Goal: Task Accomplishment & Management: Manage account settings

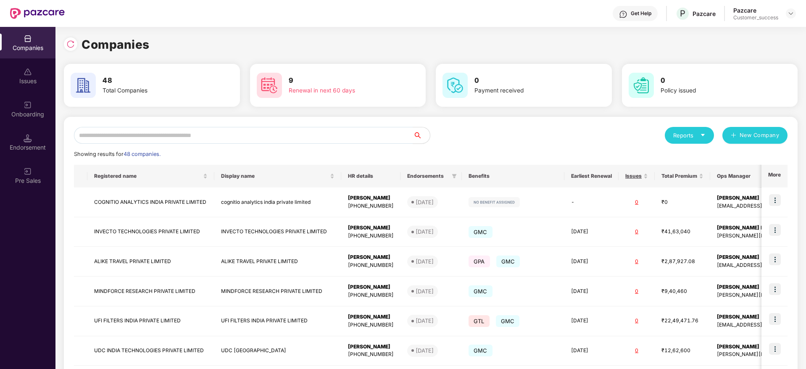
click at [187, 134] on input "text" at bounding box center [243, 135] width 339 height 17
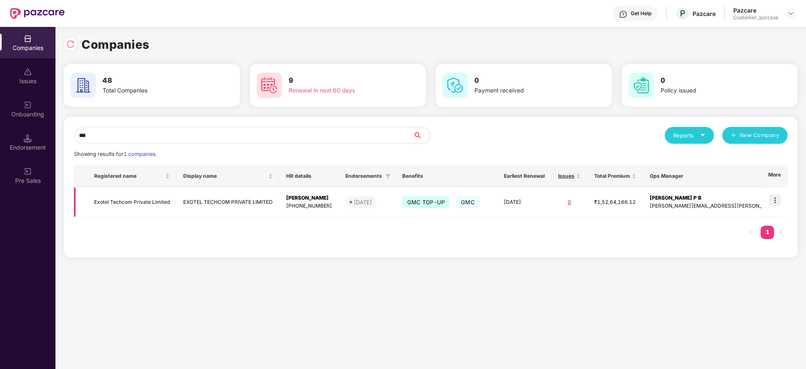
type input "***"
click at [777, 199] on img at bounding box center [775, 200] width 12 height 12
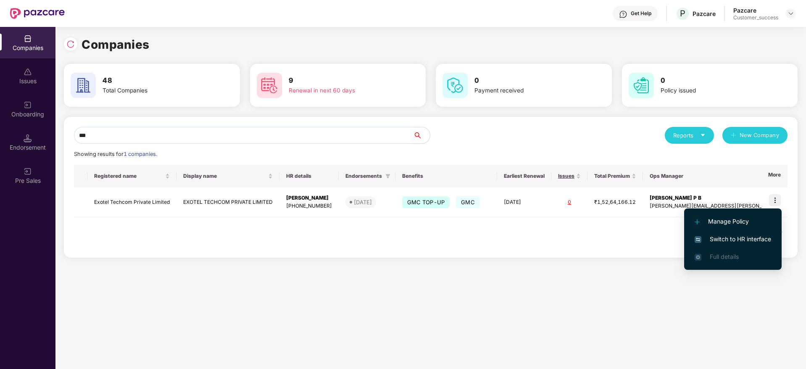
click at [727, 242] on span "Switch to HR interface" at bounding box center [733, 239] width 76 height 9
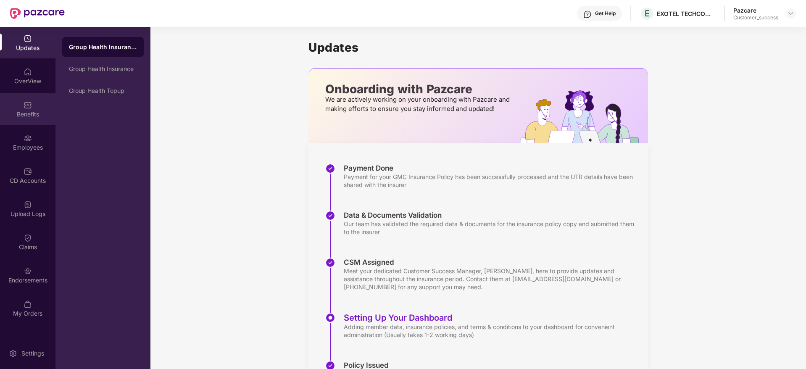
click at [25, 101] on img at bounding box center [28, 105] width 8 height 8
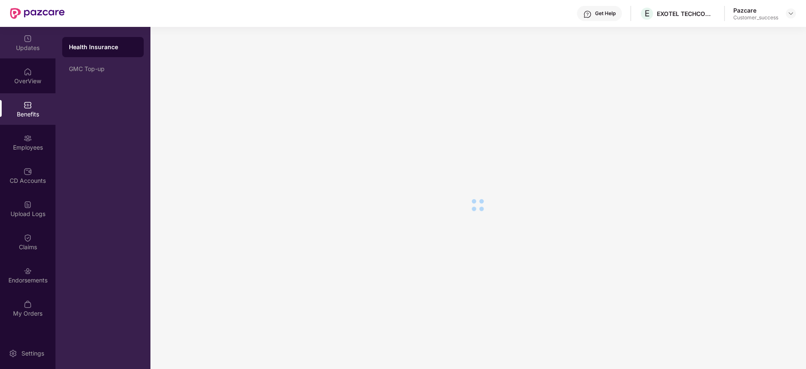
click at [26, 45] on div "Updates" at bounding box center [27, 48] width 55 height 8
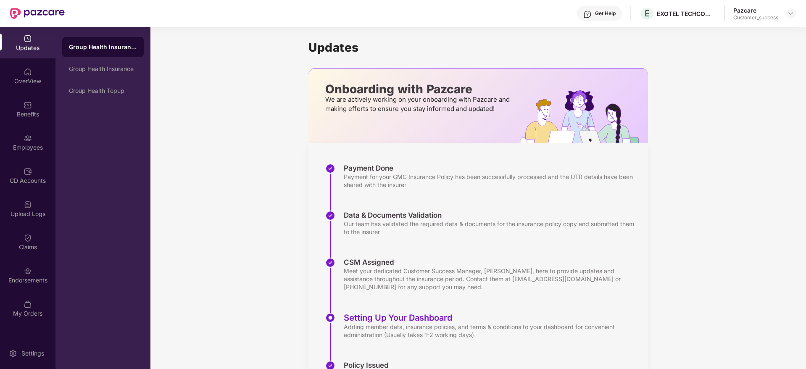
click at [26, 45] on div "Updates" at bounding box center [27, 48] width 55 height 8
click at [32, 114] on div "Benefits" at bounding box center [27, 114] width 55 height 8
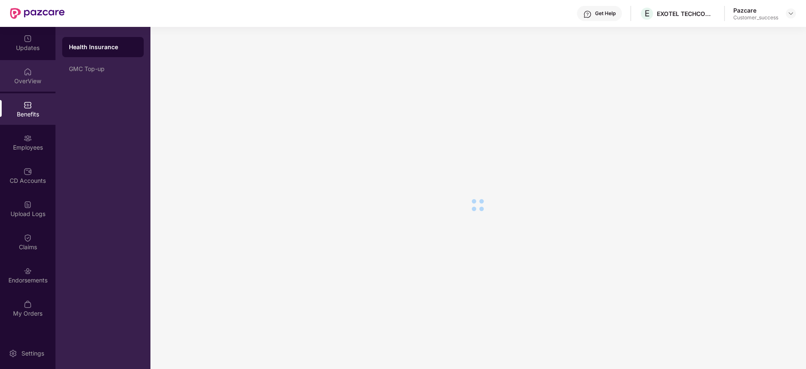
click at [30, 77] on div "OverView" at bounding box center [27, 81] width 55 height 8
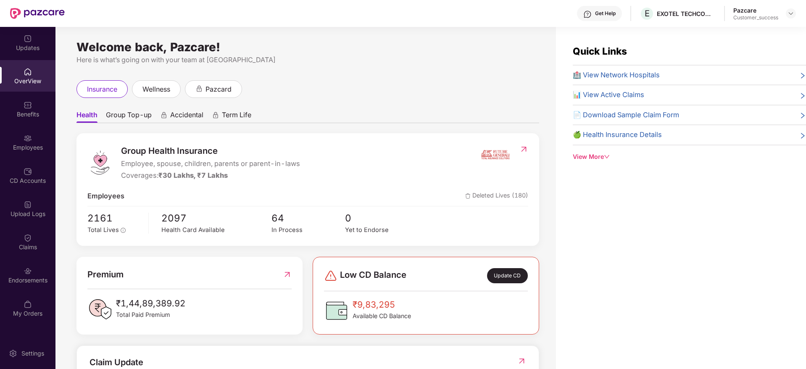
click at [627, 76] on span "🏥 View Network Hospitals" at bounding box center [616, 75] width 87 height 11
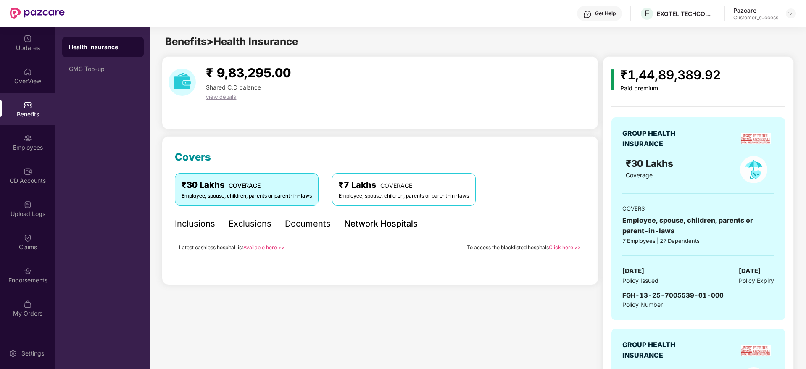
click at [266, 244] on link "Available here >>" at bounding box center [264, 247] width 42 height 6
click at [797, 14] on header "Get Help E EXOTEL TECHCOM PRIVATE LIMITED Pazcare Customer_success" at bounding box center [403, 13] width 806 height 27
click at [793, 12] on img at bounding box center [791, 13] width 7 height 7
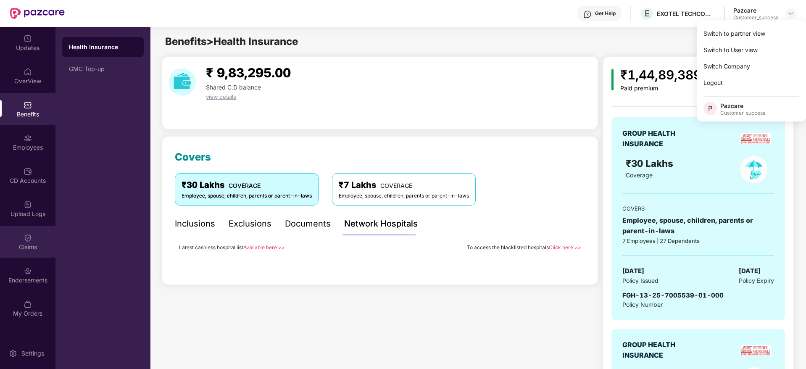
click at [30, 245] on div "Claims" at bounding box center [27, 247] width 55 height 8
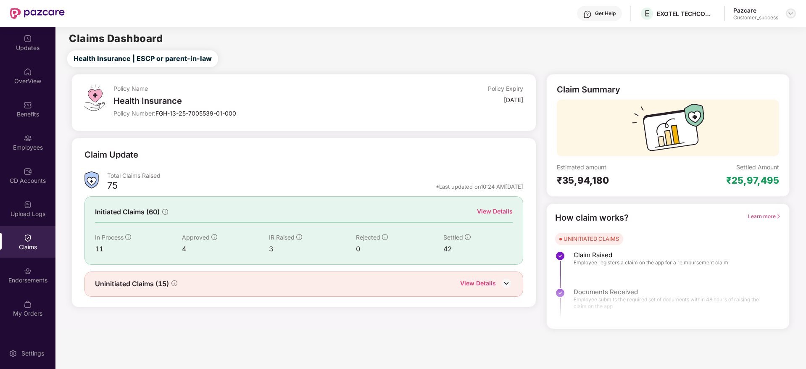
click at [790, 16] on img at bounding box center [791, 13] width 7 height 7
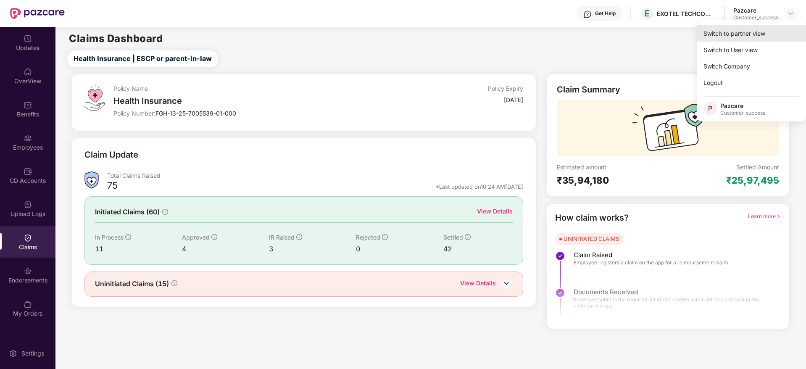
click at [736, 33] on div "Switch to partner view" at bounding box center [751, 33] width 109 height 16
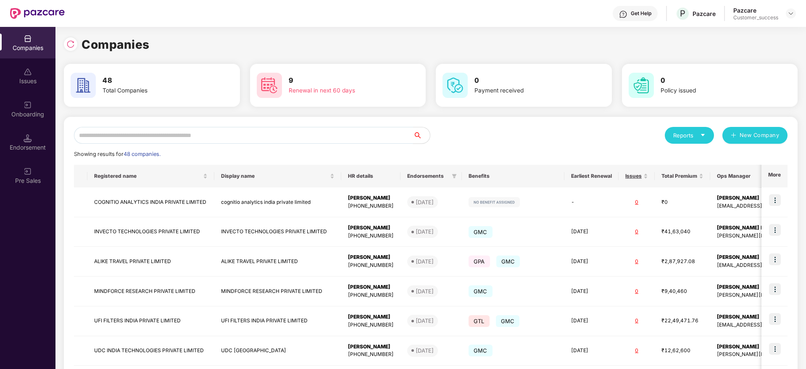
click at [223, 139] on input "text" at bounding box center [243, 135] width 339 height 17
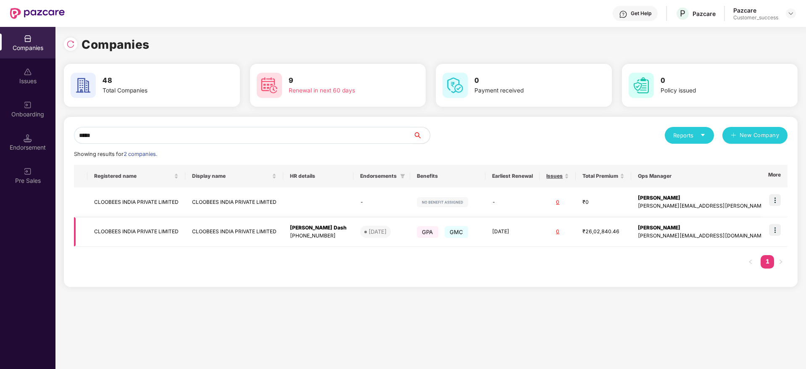
type input "*****"
click at [777, 235] on img at bounding box center [775, 230] width 12 height 12
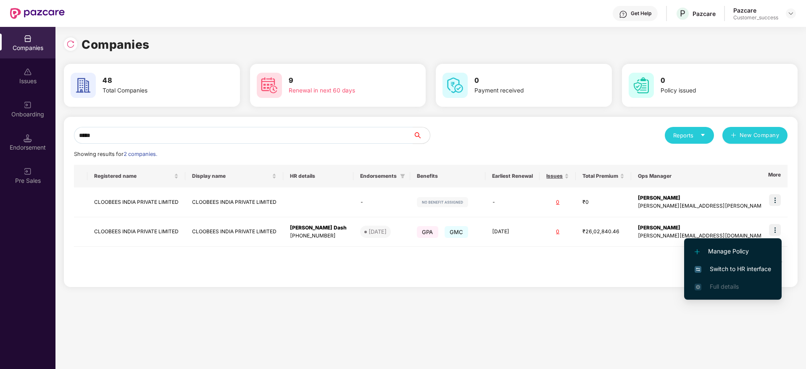
click at [727, 266] on span "Switch to HR interface" at bounding box center [733, 268] width 76 height 9
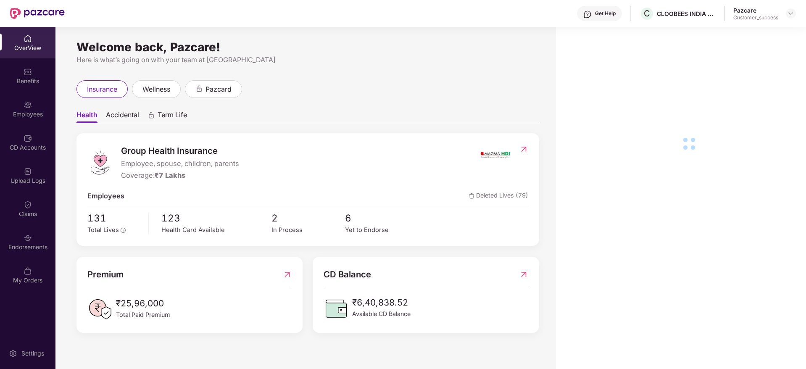
click at [33, 113] on div "Employees" at bounding box center [27, 114] width 55 height 8
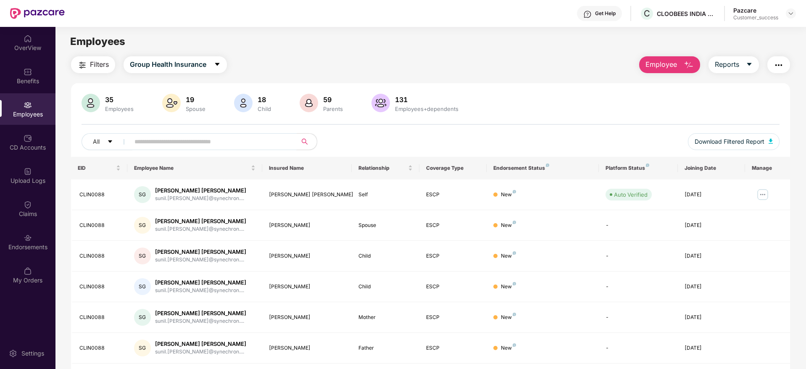
click at [216, 141] on input "text" at bounding box center [209, 141] width 151 height 13
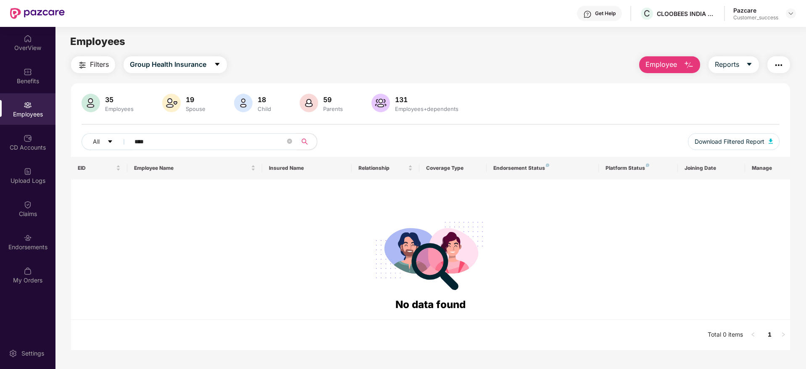
type input "****"
click at [788, 11] on img at bounding box center [791, 13] width 7 height 7
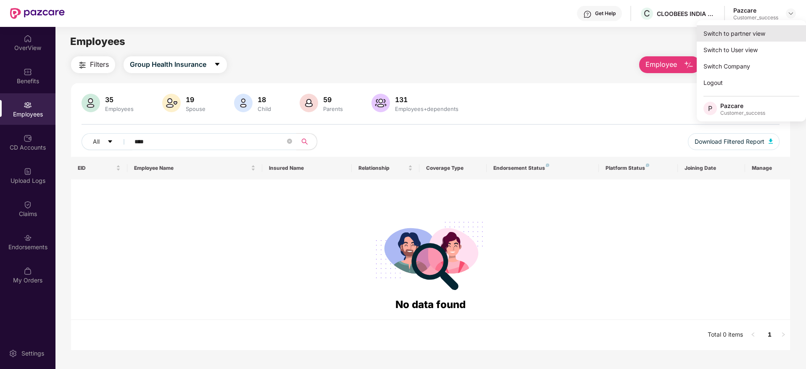
click at [736, 33] on div "Switch to partner view" at bounding box center [751, 33] width 109 height 16
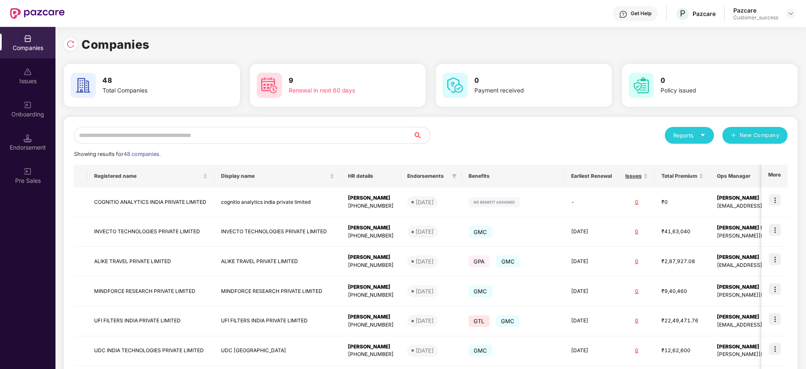
click at [197, 141] on input "text" at bounding box center [243, 135] width 339 height 17
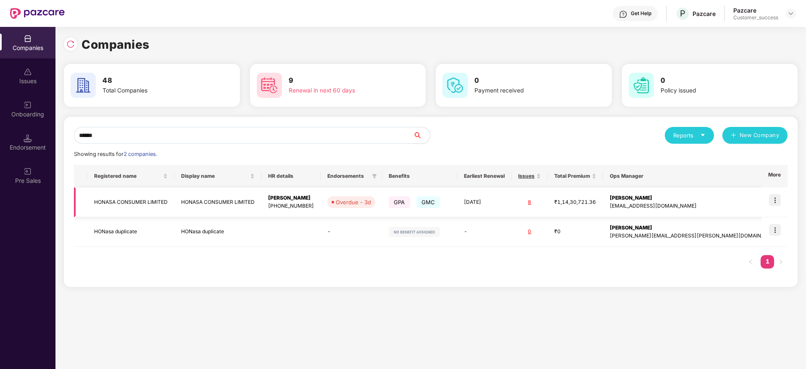
type input "******"
click at [773, 203] on img at bounding box center [775, 200] width 12 height 12
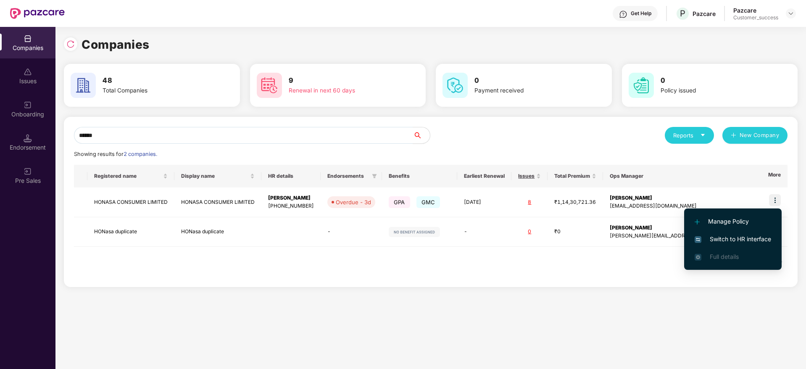
click at [744, 237] on span "Switch to HR interface" at bounding box center [733, 239] width 76 height 9
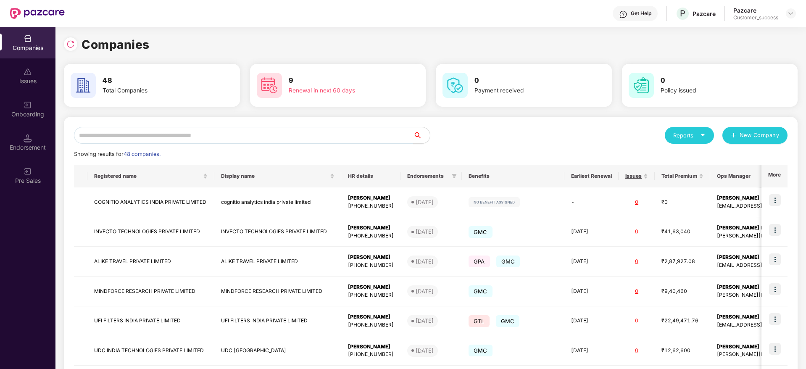
click at [146, 136] on input "text" at bounding box center [243, 135] width 339 height 17
click at [69, 46] on img at bounding box center [70, 44] width 8 height 8
click at [30, 108] on img at bounding box center [28, 105] width 8 height 8
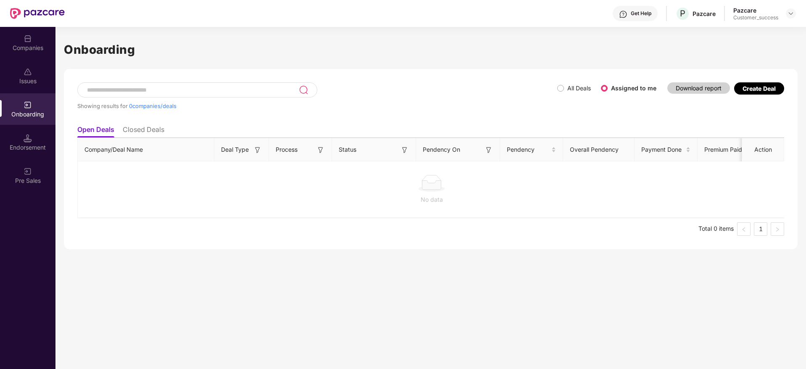
click at [151, 133] on li "Closed Deals" at bounding box center [144, 131] width 42 height 12
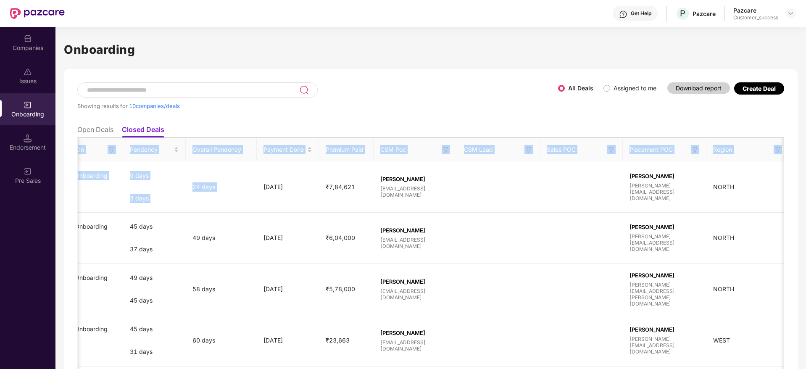
scroll to position [0, 470]
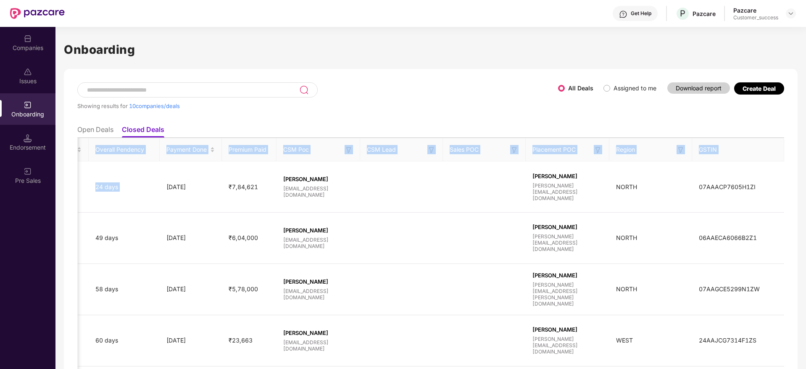
drag, startPoint x: 627, startPoint y: 210, endPoint x: 806, endPoint y: 221, distance: 180.2
click at [806, 221] on html "Get Help P Pazcare Pazcare Customer_success Companies Issues Onboarding Endorse…" at bounding box center [403, 184] width 806 height 369
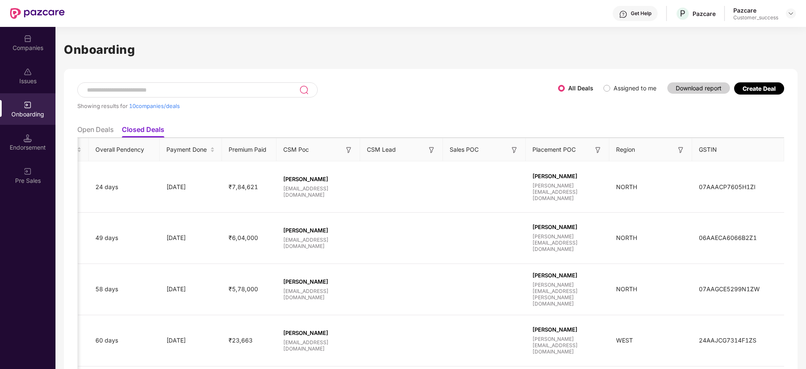
click at [529, 117] on div "Showing results for 10 companies/deals" at bounding box center [317, 101] width 481 height 39
click at [266, 135] on ul "Open Deals Closed Deals" at bounding box center [430, 129] width 707 height 17
click at [307, 124] on ul "Open Deals Closed Deals" at bounding box center [430, 129] width 707 height 17
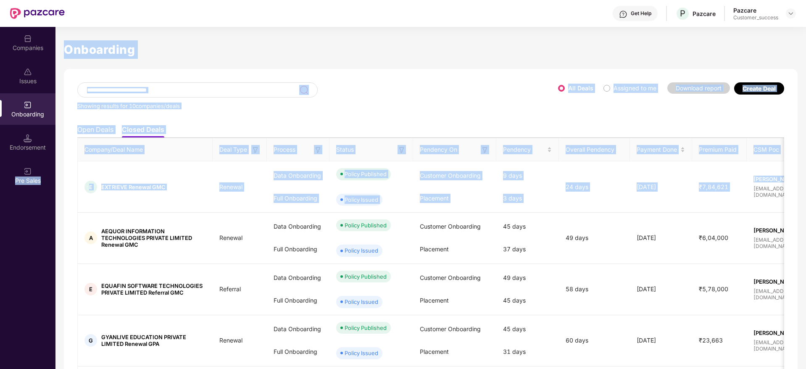
drag, startPoint x: 338, startPoint y: 174, endPoint x: 0, endPoint y: 203, distance: 339.2
click at [0, 203] on div "Companies Issues Onboarding Endorsement Pre Sales Onboarding Showing results fo…" at bounding box center [403, 198] width 806 height 342
click at [364, 119] on div "Showing results for 10 companies/deals" at bounding box center [317, 101] width 481 height 39
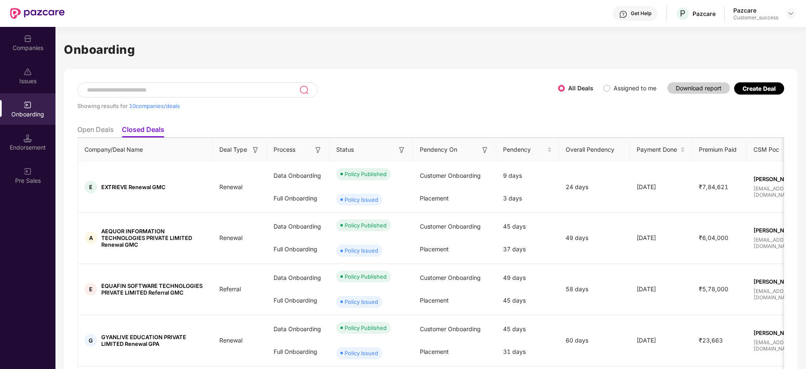
click at [514, 94] on div "Showing results for 10 companies/deals" at bounding box center [317, 101] width 481 height 39
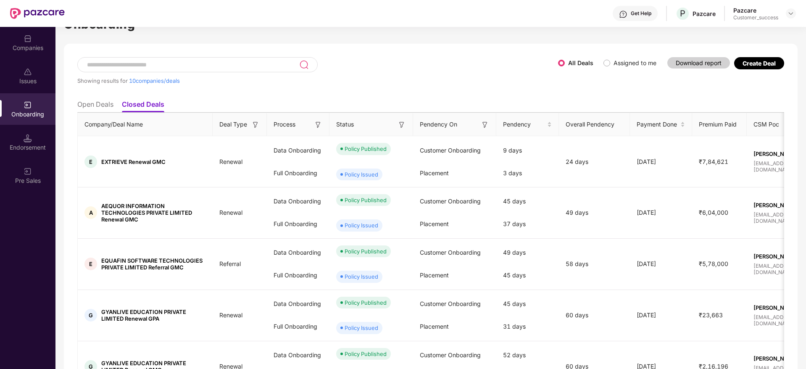
scroll to position [50, 0]
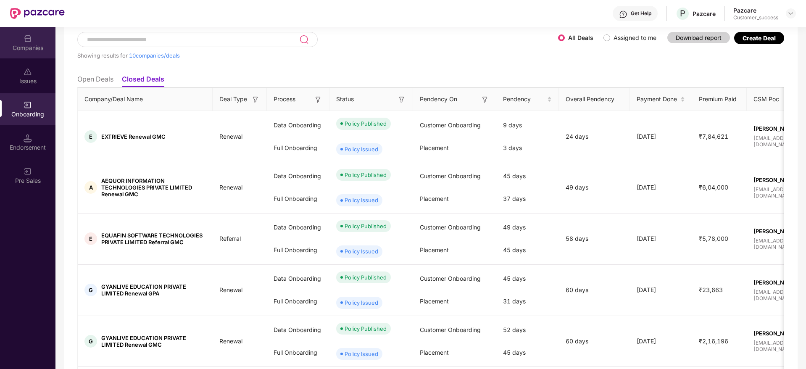
click at [31, 37] on img at bounding box center [28, 38] width 8 height 8
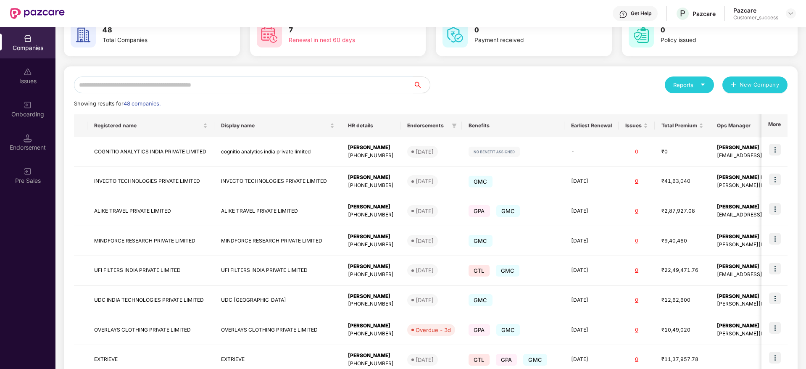
scroll to position [0, 0]
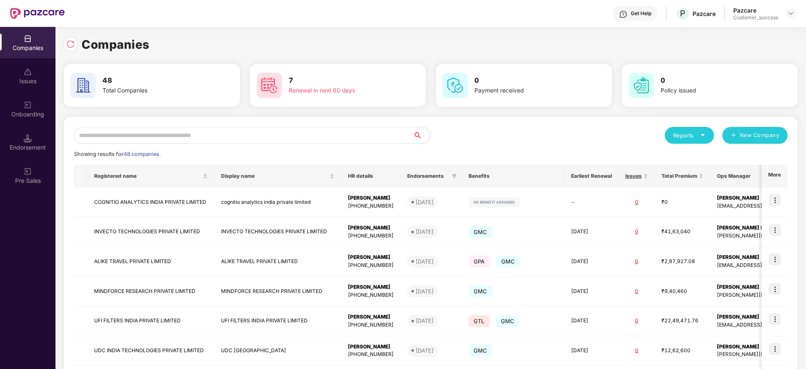
click at [540, 145] on div "Reports New Company Showing results for 48 companies. Registered name Display n…" at bounding box center [431, 321] width 714 height 388
click at [123, 229] on td "INVECTO TECHNOLOGIES PRIVATE LIMITED" at bounding box center [150, 232] width 127 height 30
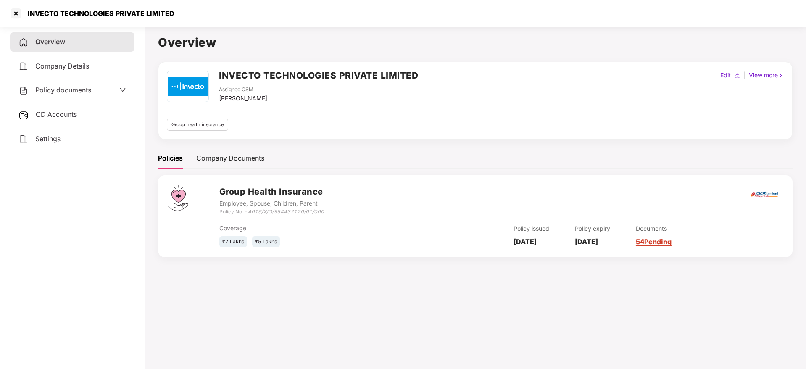
click at [660, 242] on link "54 Pending" at bounding box center [654, 241] width 36 height 8
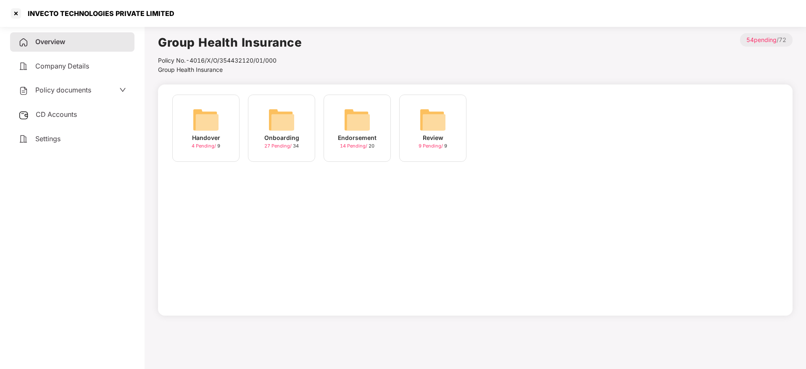
click at [282, 130] on img at bounding box center [281, 119] width 27 height 27
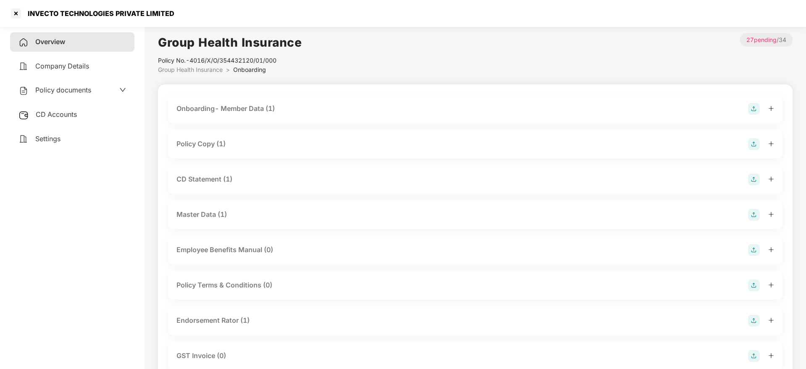
click at [213, 146] on div "Policy Copy (1)" at bounding box center [201, 144] width 49 height 11
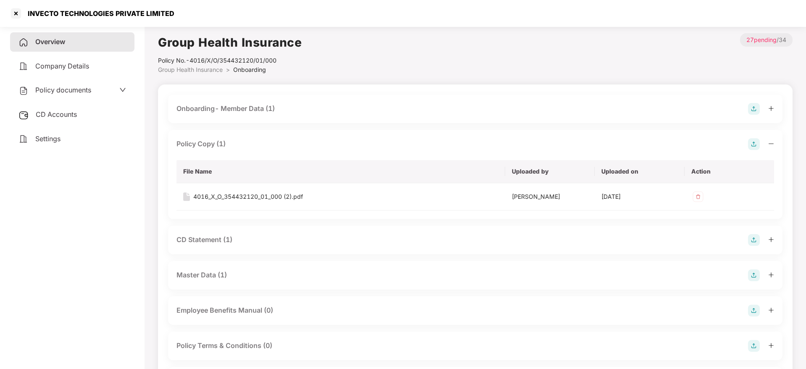
click at [215, 240] on div "CD Statement (1)" at bounding box center [205, 240] width 56 height 11
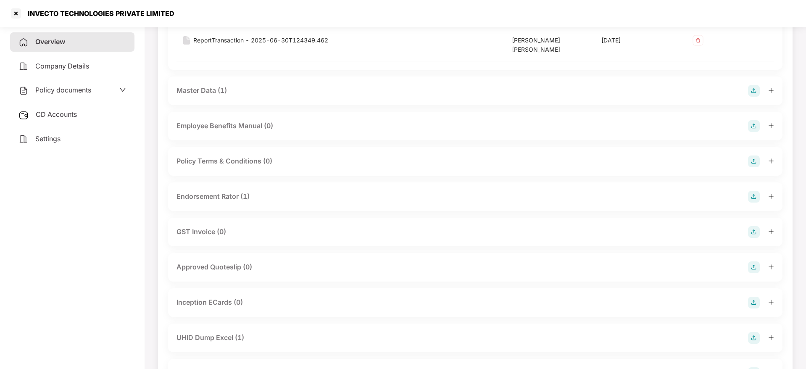
scroll to position [277, 0]
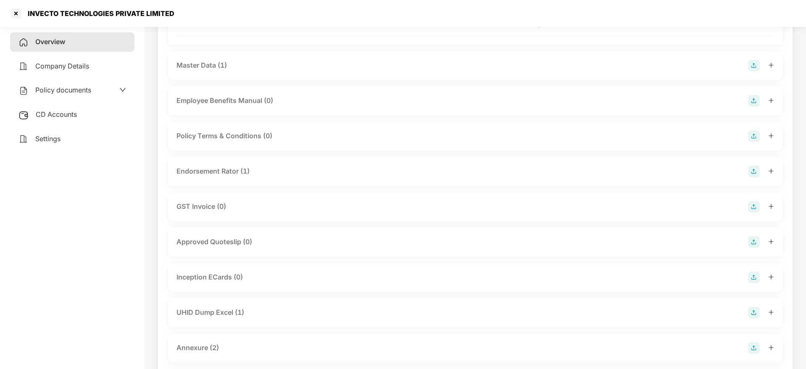
click at [216, 169] on div "Endorsement Rator (1)" at bounding box center [213, 171] width 73 height 11
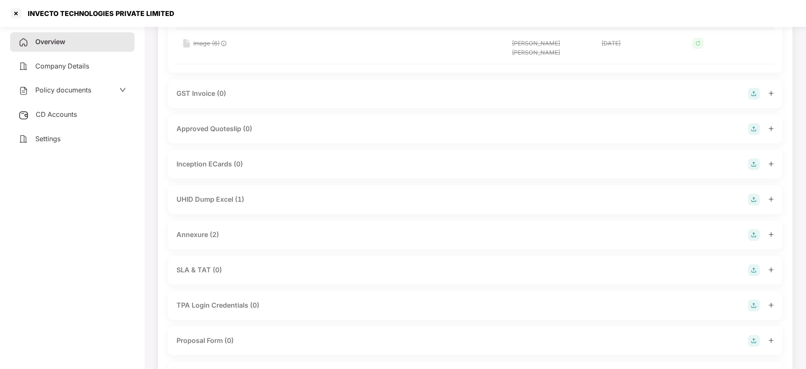
scroll to position [504, 0]
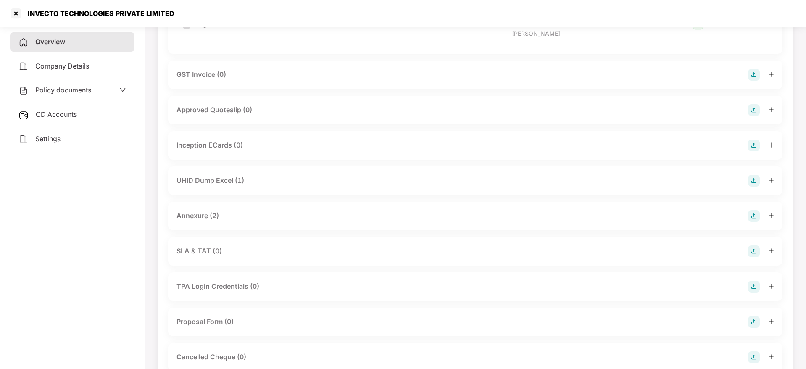
click at [216, 175] on div "UHID Dump Excel (1)" at bounding box center [211, 180] width 68 height 11
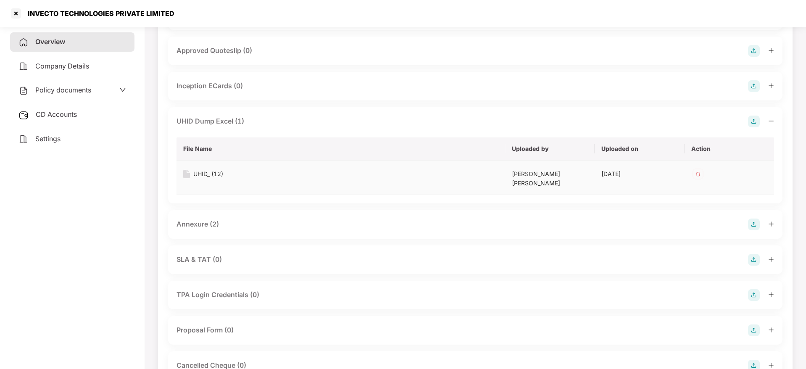
scroll to position [580, 0]
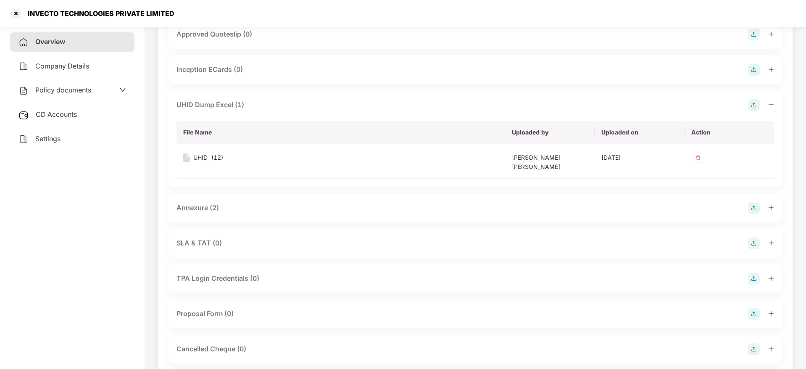
click at [208, 203] on div "Annexure (2)" at bounding box center [198, 208] width 42 height 11
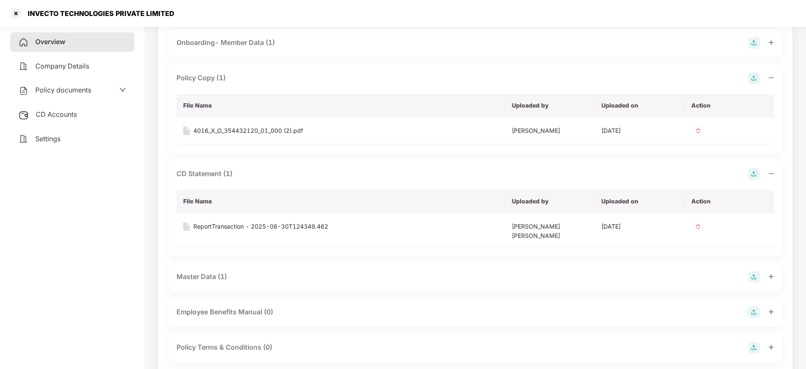
scroll to position [0, 0]
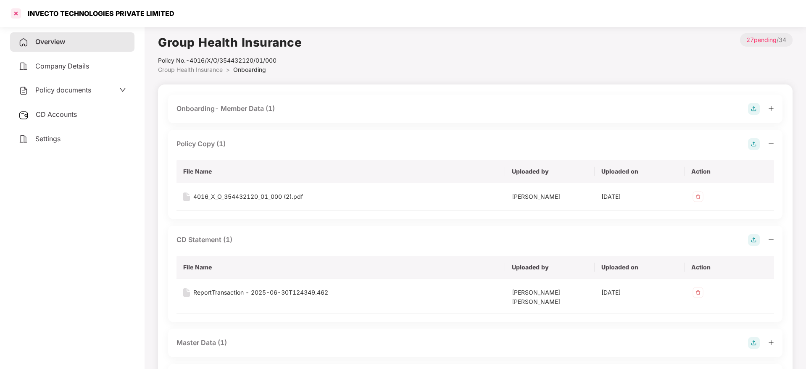
click at [15, 15] on div at bounding box center [15, 13] width 13 height 13
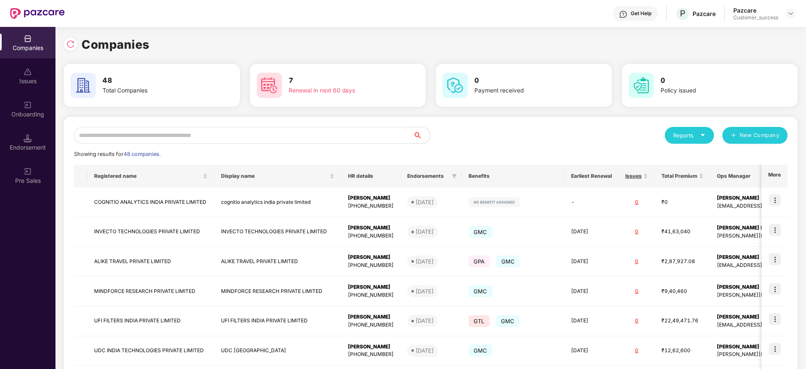
click at [408, 149] on div "Reports New Company Showing results for 48 companies. Registered name Display n…" at bounding box center [431, 321] width 714 height 388
click at [801, 140] on div "Companies 48 Total Companies 7 Renewal in next 60 days 0 Payment received 0 Pol…" at bounding box center [430, 198] width 751 height 342
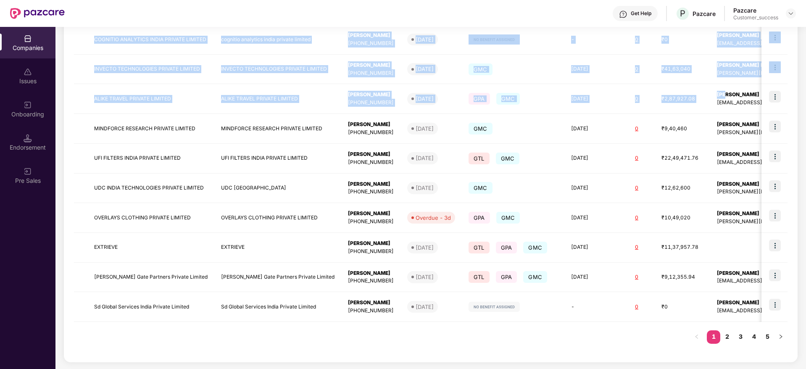
scroll to position [0, 50]
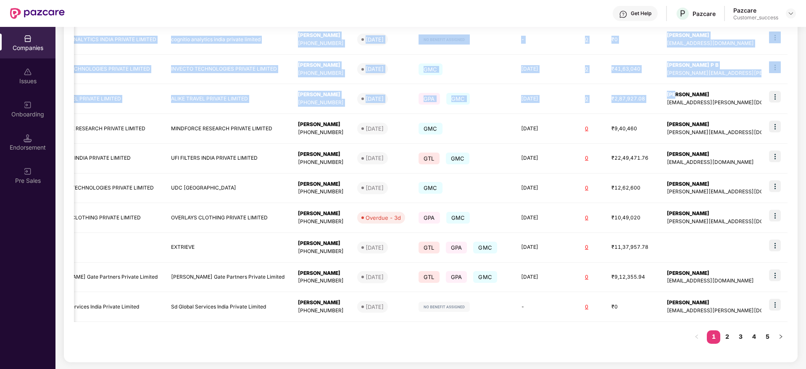
drag, startPoint x: 739, startPoint y: 86, endPoint x: 806, endPoint y: 103, distance: 69.8
click at [806, 103] on html "Get Help P Pazcare Pazcare Customer_success Companies Issues Onboarding Endorse…" at bounding box center [403, 184] width 806 height 369
click at [790, 84] on div "Reports New Company Showing results for 48 companies. Registered name Display n…" at bounding box center [431, 158] width 734 height 408
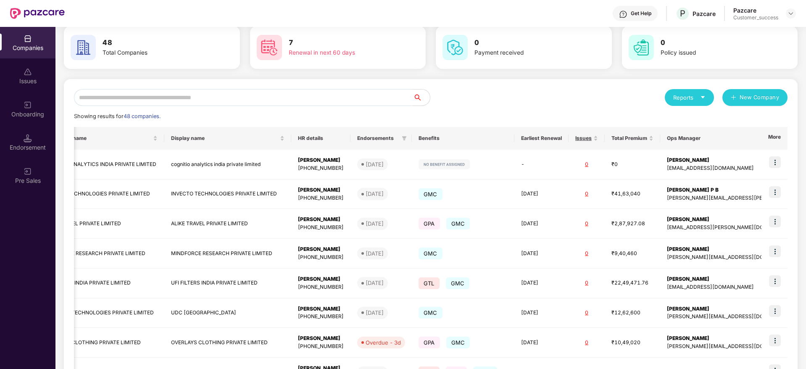
scroll to position [37, 0]
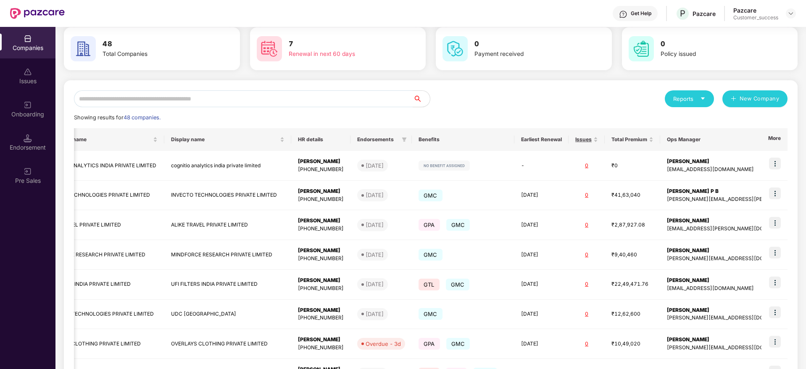
click at [243, 114] on div "Showing results for 48 companies." at bounding box center [431, 117] width 714 height 8
click at [556, 121] on div "Showing results for 48 companies." at bounding box center [431, 117] width 714 height 8
click at [530, 97] on div "Reports New Company" at bounding box center [609, 98] width 357 height 17
drag, startPoint x: 303, startPoint y: 131, endPoint x: 285, endPoint y: 120, distance: 21.3
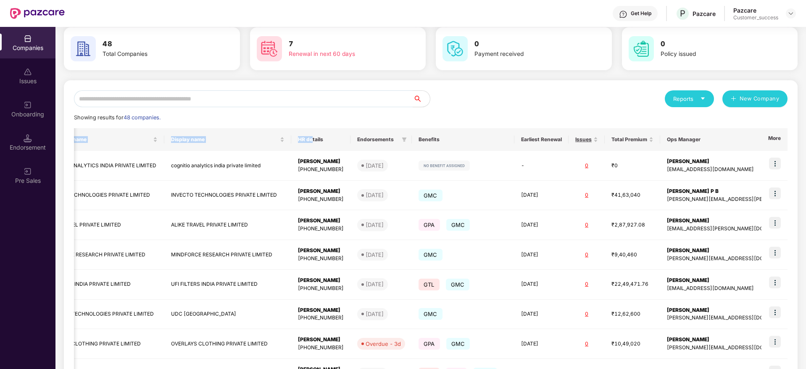
click at [285, 120] on div "Reports New Company Showing results for 48 companies. Registered name Display n…" at bounding box center [431, 284] width 714 height 388
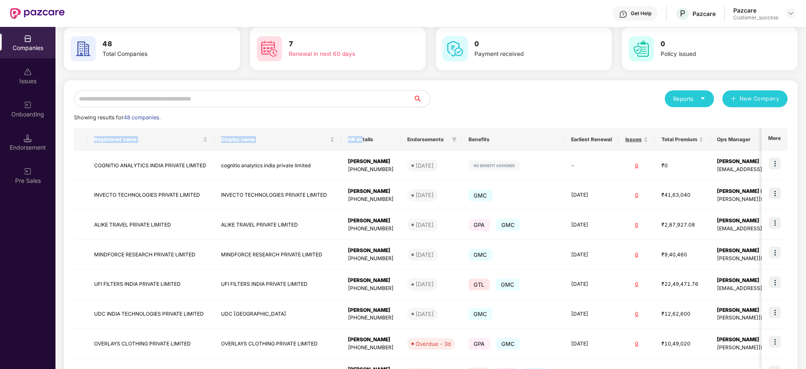
click at [65, 194] on div "Reports New Company Showing results for 48 companies. Registered name Display n…" at bounding box center [431, 284] width 734 height 408
click at [57, 179] on div "Companies 48 Total Companies 7 Renewal in next 60 days 0 Payment received 0 Pol…" at bounding box center [430, 198] width 751 height 342
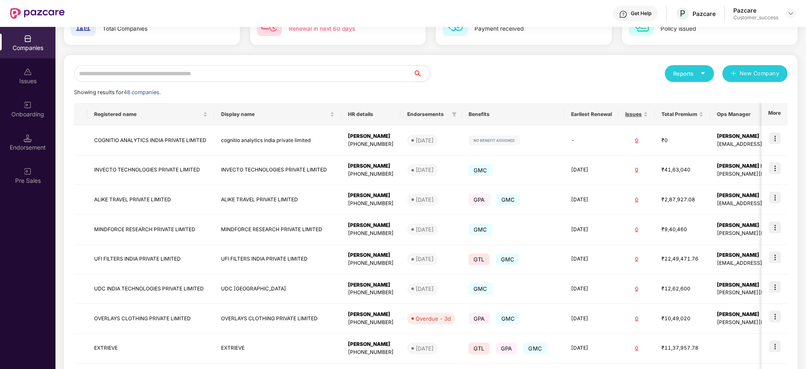
scroll to position [87, 0]
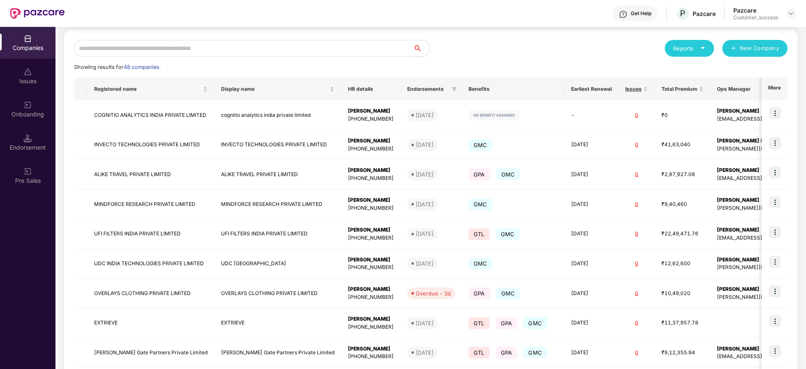
drag, startPoint x: 804, startPoint y: 171, endPoint x: 805, endPoint y: 166, distance: 6.0
click at [805, 166] on div "Companies 48 Total Companies 7 Renewal in next 60 days 0 Payment received 0 Pol…" at bounding box center [430, 198] width 751 height 342
click at [563, 69] on div "Showing results for 48 companies." at bounding box center [431, 67] width 714 height 8
click at [149, 47] on input "text" at bounding box center [243, 48] width 339 height 17
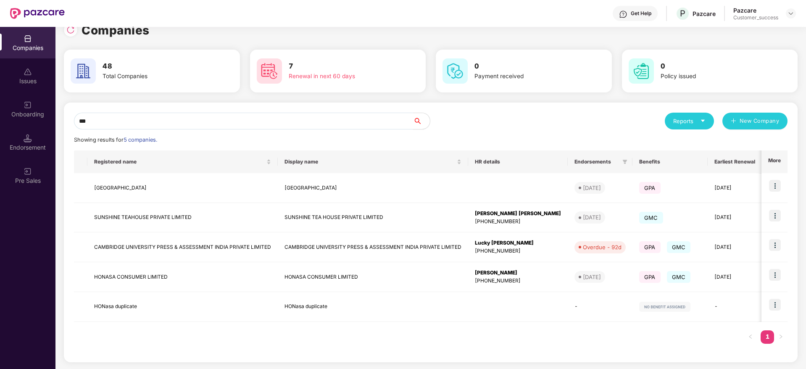
scroll to position [0, 0]
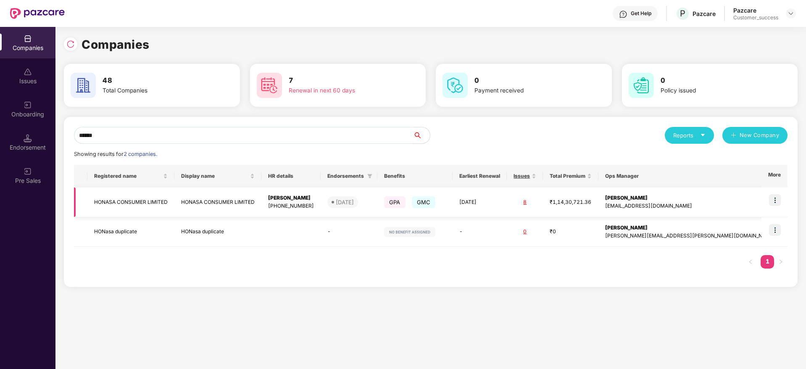
type input "******"
click at [778, 202] on img at bounding box center [775, 200] width 12 height 12
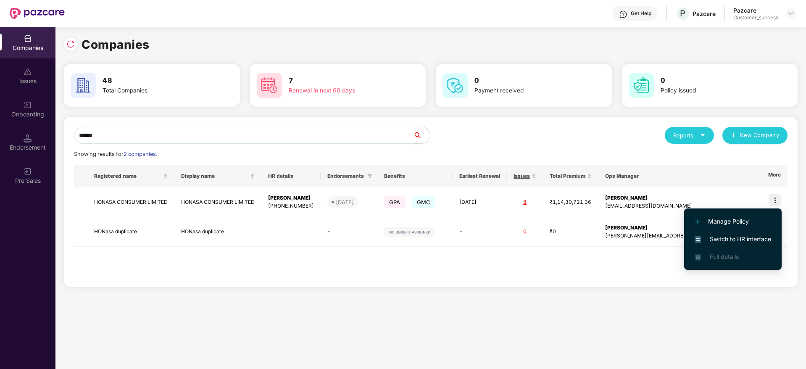
click at [731, 239] on span "Switch to HR interface" at bounding box center [733, 239] width 76 height 9
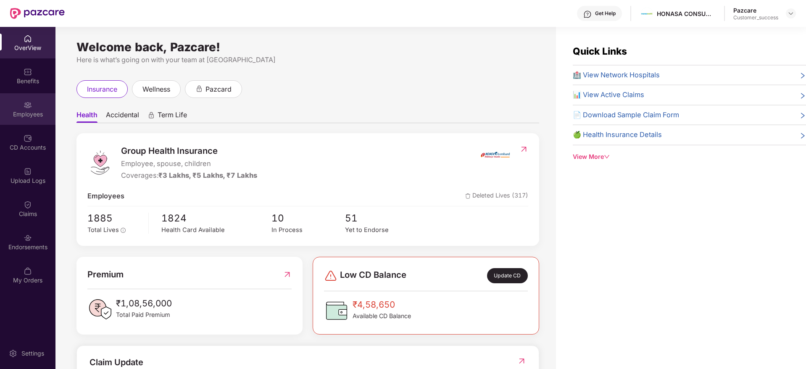
click at [29, 109] on div "Employees" at bounding box center [27, 109] width 55 height 32
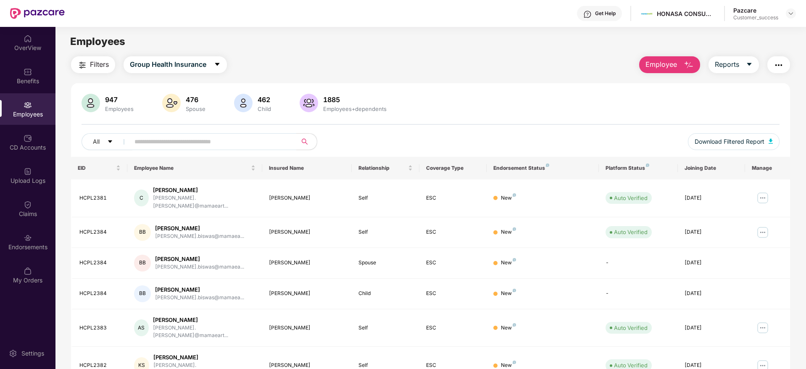
click at [441, 127] on div "947 Employees 476 Spouse 462 Child 1885 Employees+dependents All Download Filte…" at bounding box center [430, 125] width 719 height 63
click at [790, 13] on img at bounding box center [791, 13] width 7 height 7
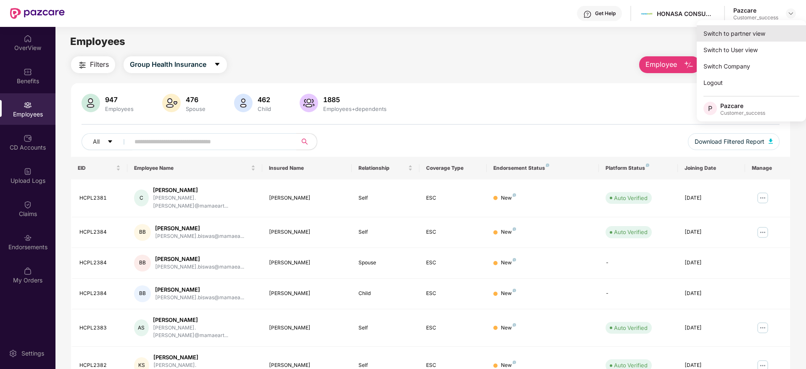
click at [734, 38] on div "Switch to partner view" at bounding box center [751, 33] width 109 height 16
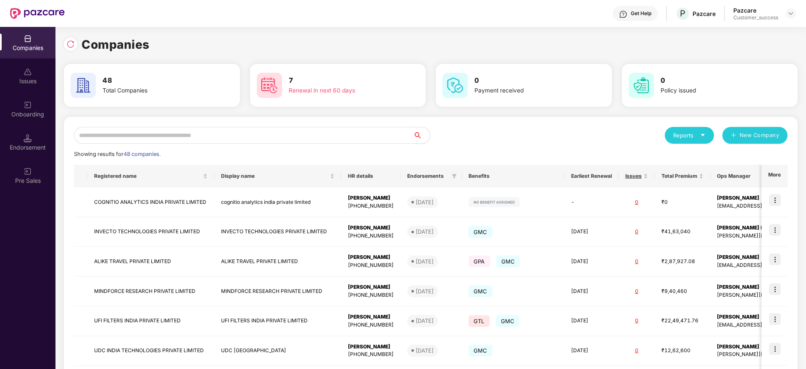
click at [158, 134] on input "text" at bounding box center [243, 135] width 339 height 17
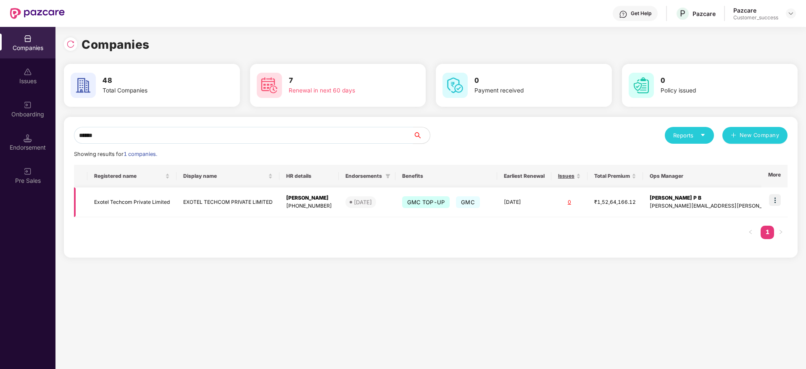
type input "******"
click at [778, 203] on img at bounding box center [775, 200] width 12 height 12
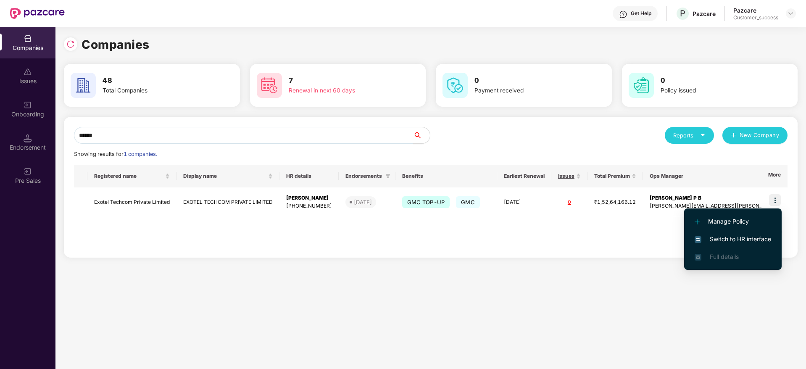
click at [726, 237] on span "Switch to HR interface" at bounding box center [733, 239] width 76 height 9
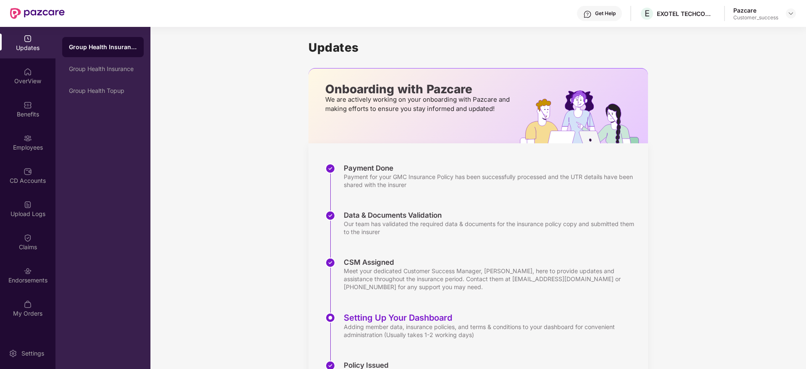
click at [24, 137] on img at bounding box center [28, 138] width 8 height 8
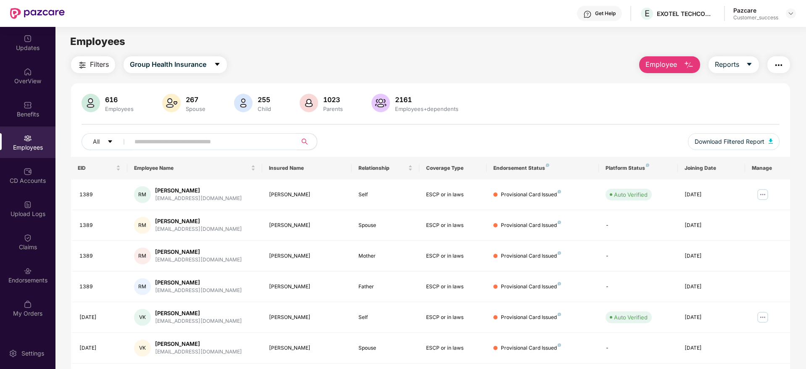
click at [164, 144] on input "text" at bounding box center [209, 141] width 151 height 13
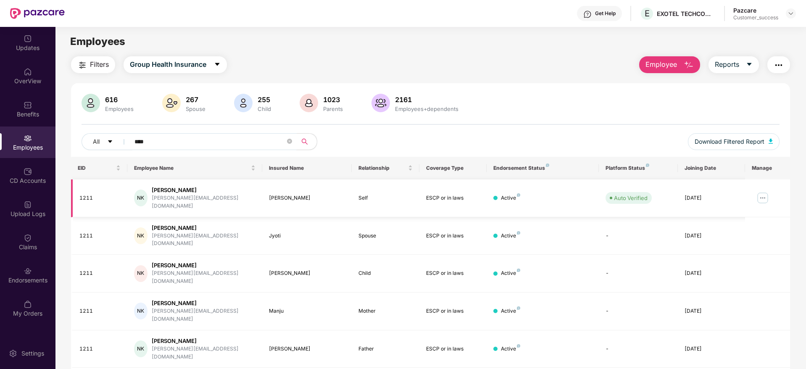
type input "****"
click at [761, 191] on img at bounding box center [762, 197] width 13 height 13
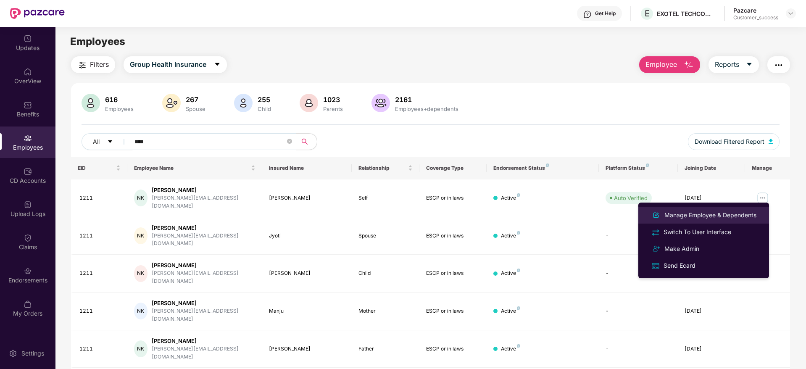
click at [706, 213] on div "Manage Employee & Dependents" at bounding box center [710, 215] width 95 height 9
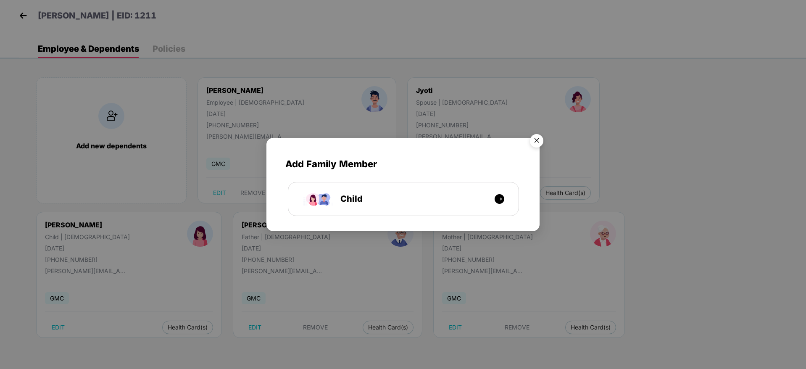
click at [540, 141] on img "Close" at bounding box center [537, 142] width 24 height 24
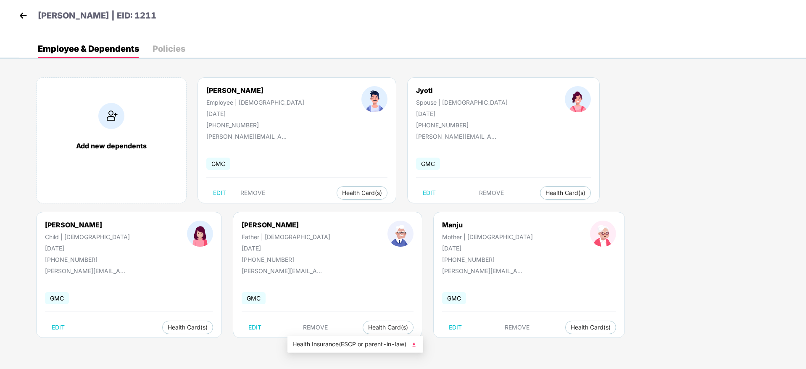
click at [329, 345] on span "Health Insurance(ESCP or parent-in-law)" at bounding box center [355, 344] width 126 height 9
click at [22, 13] on img at bounding box center [23, 15] width 13 height 13
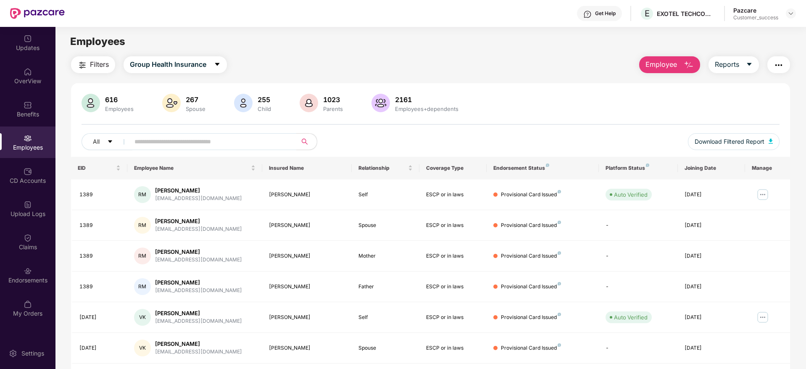
click at [597, 11] on div "Get Help" at bounding box center [605, 13] width 21 height 7
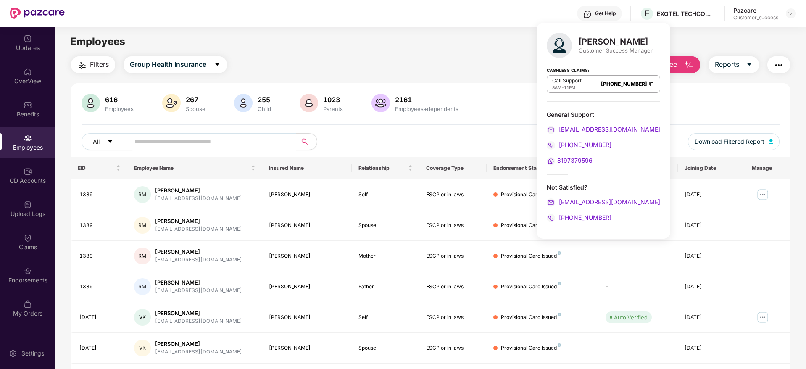
click at [427, 55] on main "Employees Filters Group Health Insurance Employee Reports 616 Employees 267 Spo…" at bounding box center [430, 211] width 750 height 369
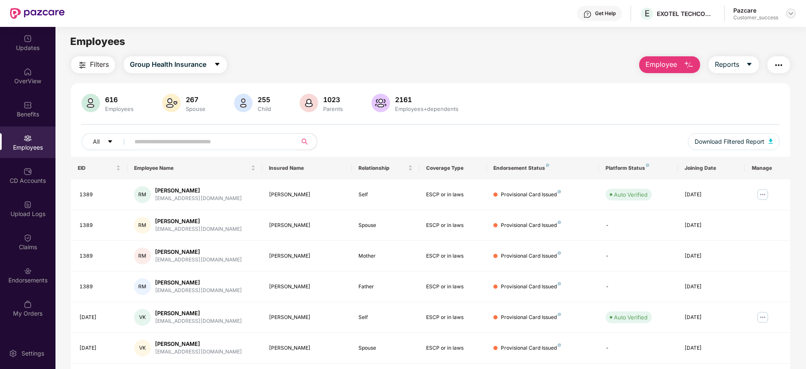
click at [789, 18] on div "Pazcare Customer_success" at bounding box center [764, 13] width 63 height 15
click at [785, 15] on div "Pazcare Customer_success" at bounding box center [764, 13] width 63 height 15
click at [791, 13] on img at bounding box center [791, 13] width 7 height 7
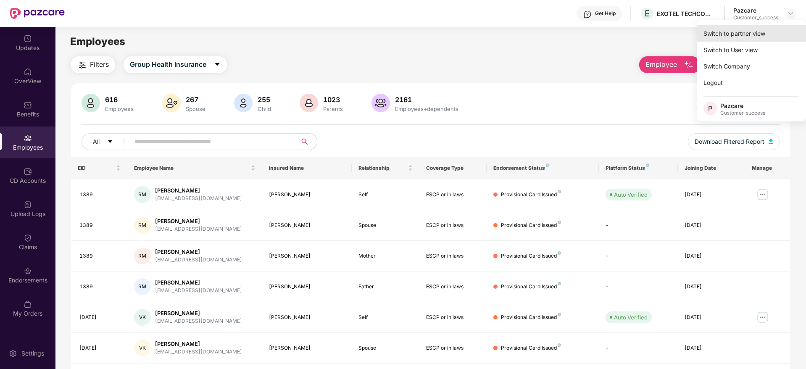
click at [738, 30] on div "Switch to partner view" at bounding box center [751, 33] width 109 height 16
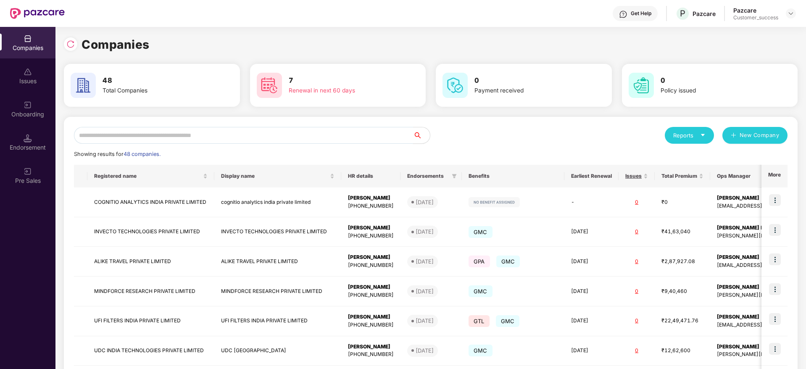
click at [348, 137] on input "text" at bounding box center [243, 135] width 339 height 17
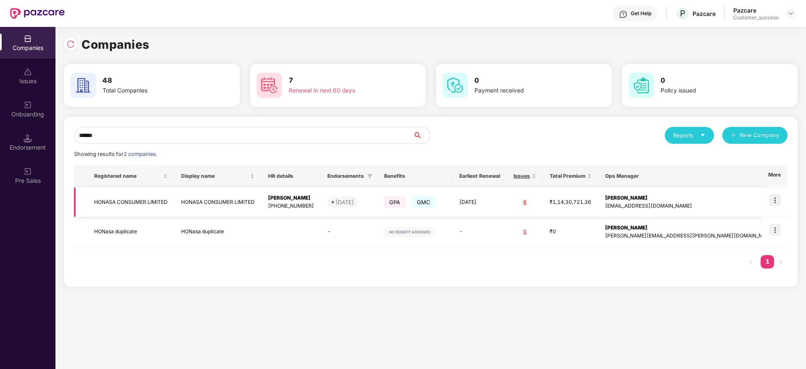
type input "******"
click at [142, 202] on td "HONASA CONSUMER LIMITED" at bounding box center [130, 202] width 87 height 30
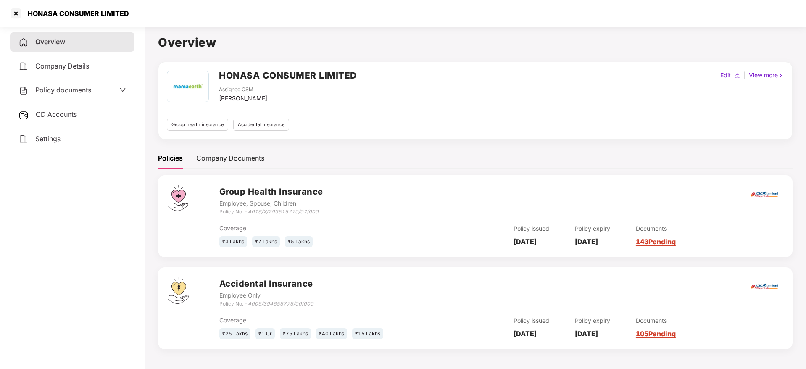
click at [676, 332] on link "105 Pending" at bounding box center [656, 333] width 40 height 8
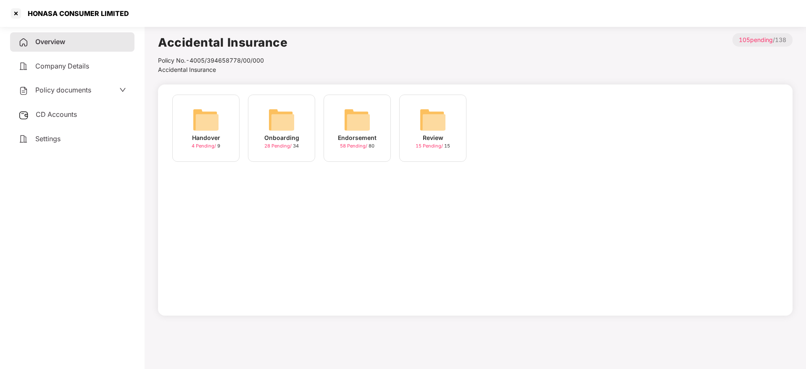
click at [271, 120] on img at bounding box center [281, 119] width 27 height 27
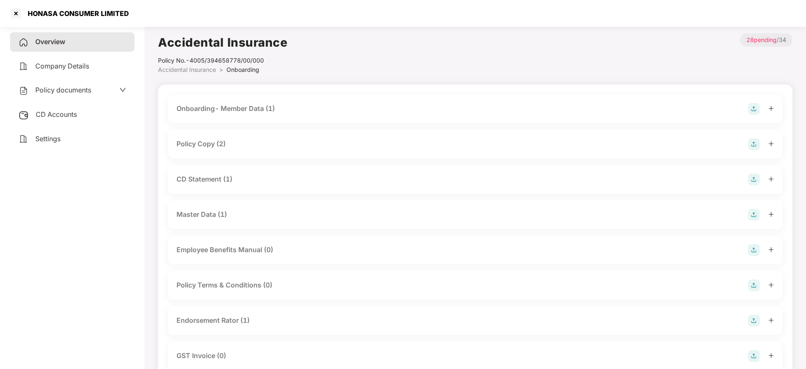
click at [242, 107] on div "Onboarding- Member Data (1)" at bounding box center [226, 108] width 98 height 11
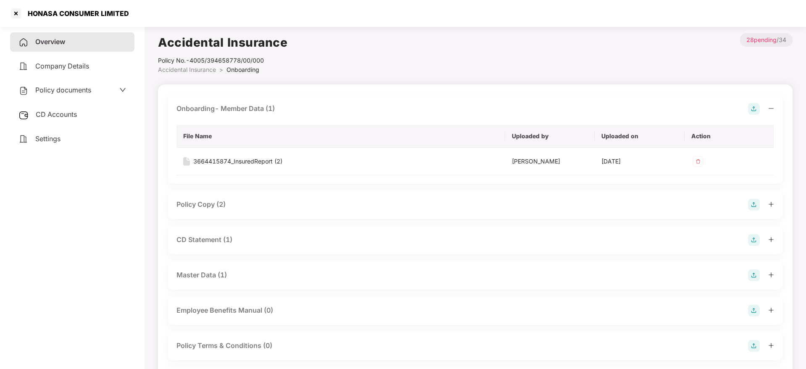
click at [242, 107] on div "Onboarding- Member Data (1)" at bounding box center [226, 108] width 98 height 11
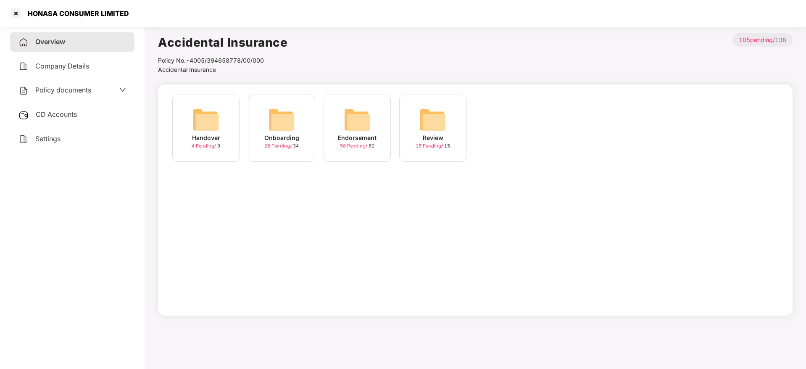
click at [360, 126] on img at bounding box center [357, 119] width 27 height 27
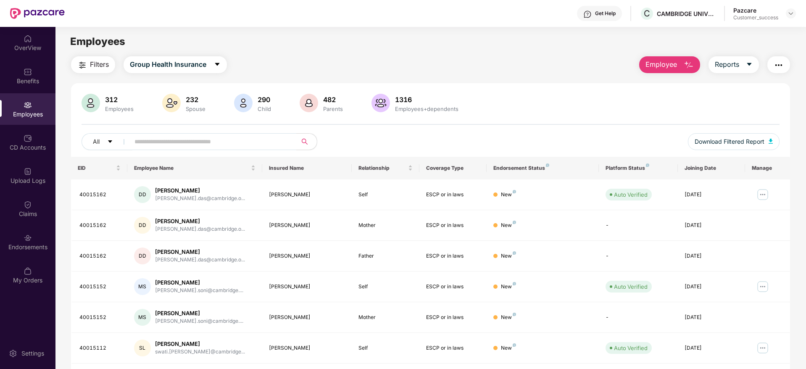
click at [623, 107] on div "312 Employees 232 Spouse 290 Child 482 Parents 1316 Employees+dependents" at bounding box center [431, 104] width 698 height 20
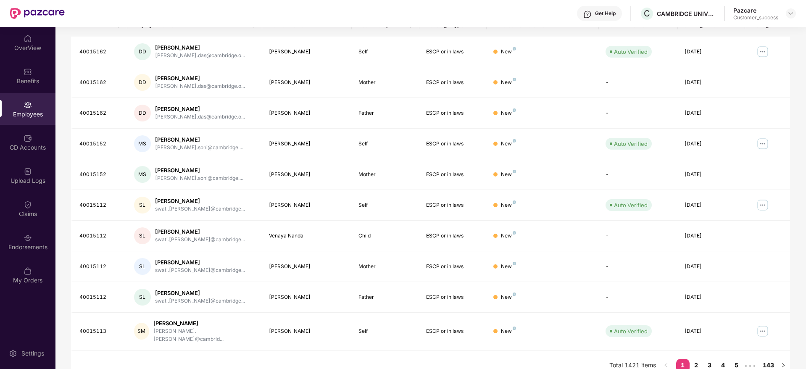
scroll to position [148, 0]
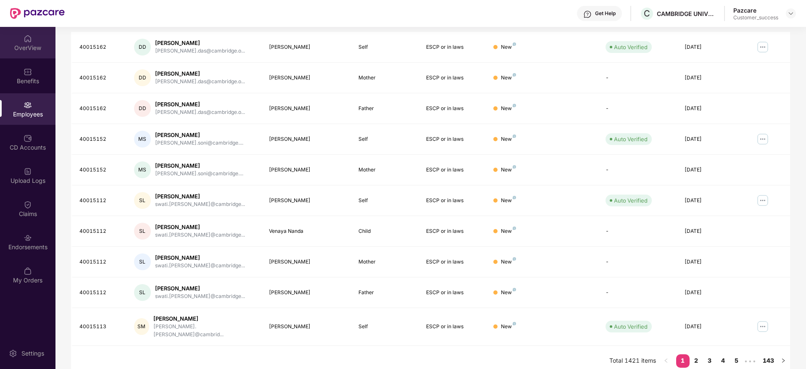
click at [25, 47] on div "OverView" at bounding box center [27, 48] width 55 height 8
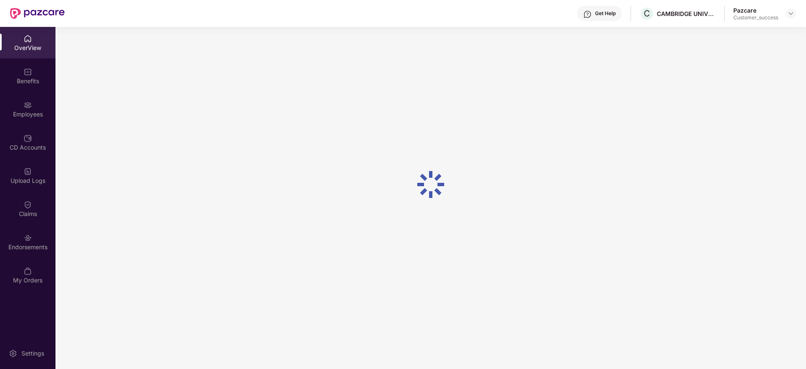
scroll to position [27, 0]
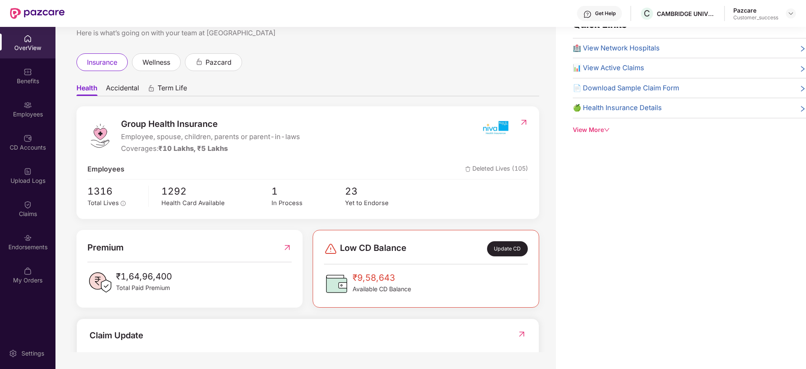
click at [616, 191] on div "Quick Links 🏥 View Network Hospitals 📊 View Active Claims 📄 Download Sample Cla…" at bounding box center [681, 184] width 250 height 369
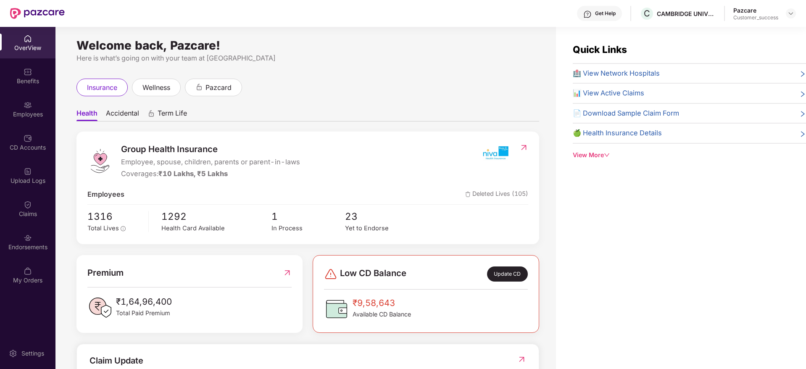
scroll to position [0, 0]
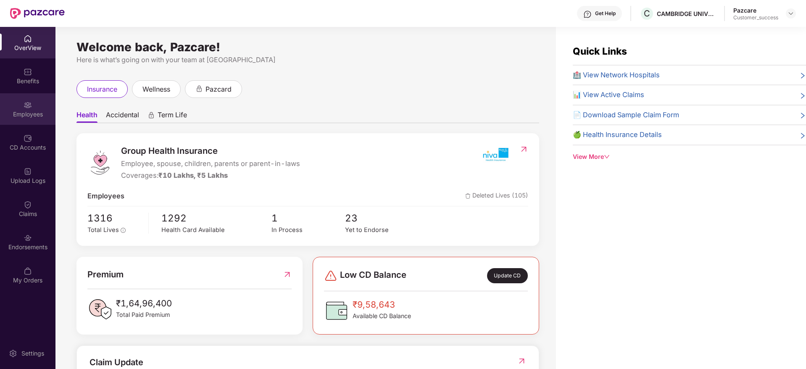
click at [26, 113] on div "Employees" at bounding box center [27, 114] width 55 height 8
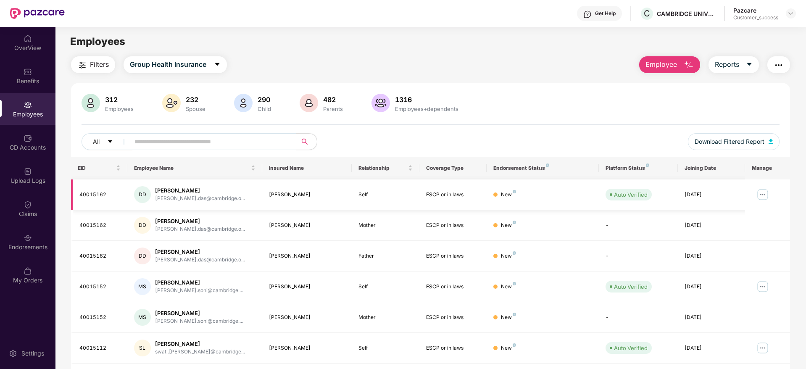
click at [764, 195] on img at bounding box center [762, 194] width 13 height 13
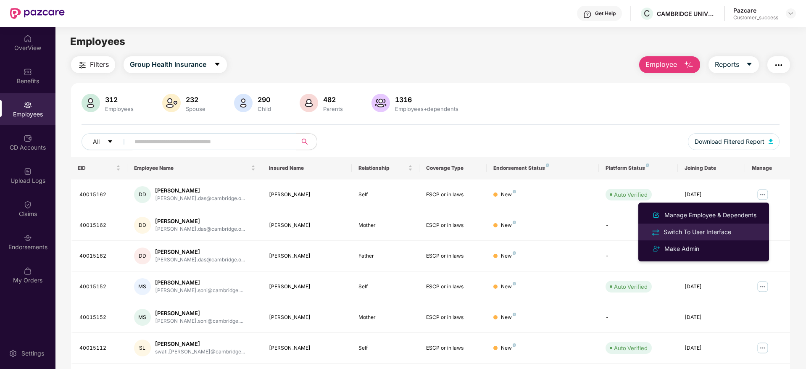
click at [695, 231] on div "Switch To User Interface" at bounding box center [697, 231] width 71 height 9
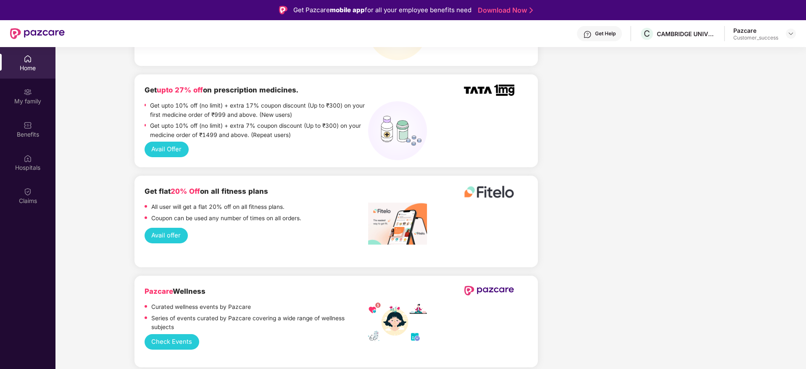
scroll to position [983, 0]
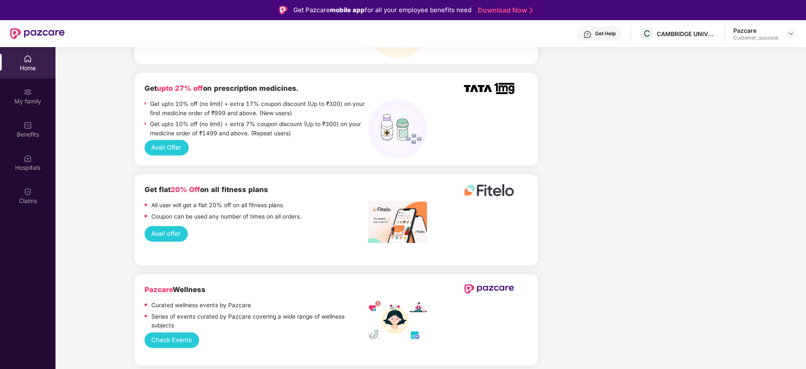
click at [166, 140] on button "Avail Offer" at bounding box center [167, 148] width 44 height 16
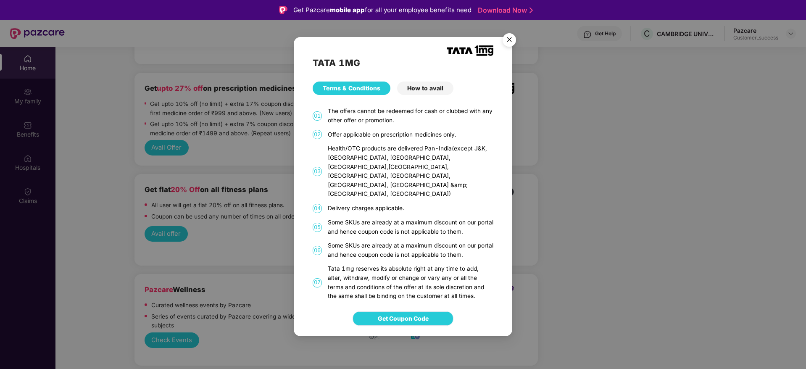
click at [396, 314] on span "Get Coupon Code" at bounding box center [403, 318] width 51 height 9
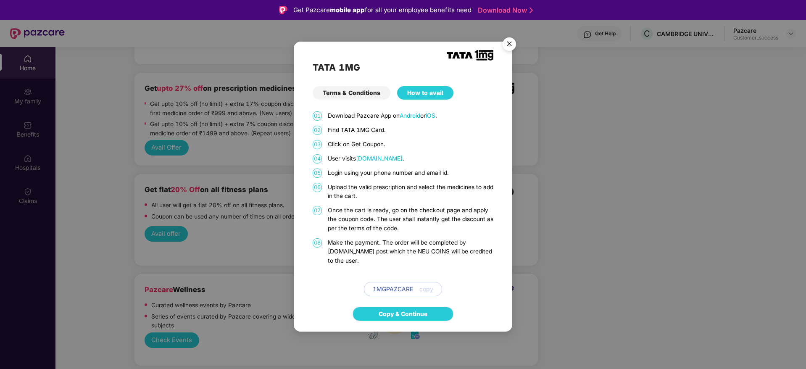
click at [388, 314] on link "Copy & Continue" at bounding box center [403, 313] width 49 height 9
click at [509, 44] on img "Close" at bounding box center [510, 46] width 24 height 24
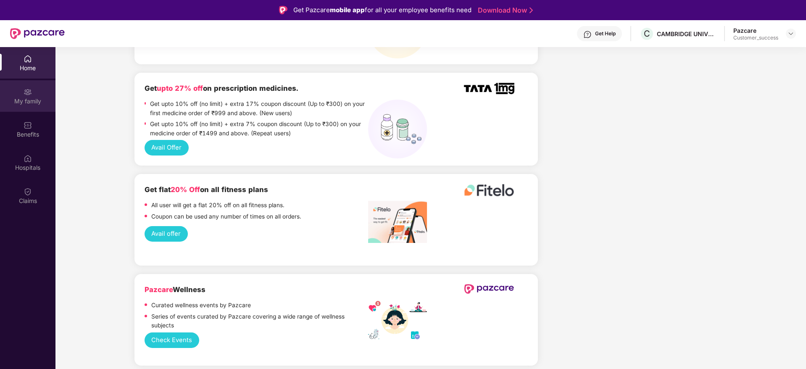
click at [30, 100] on div "My family" at bounding box center [27, 101] width 55 height 8
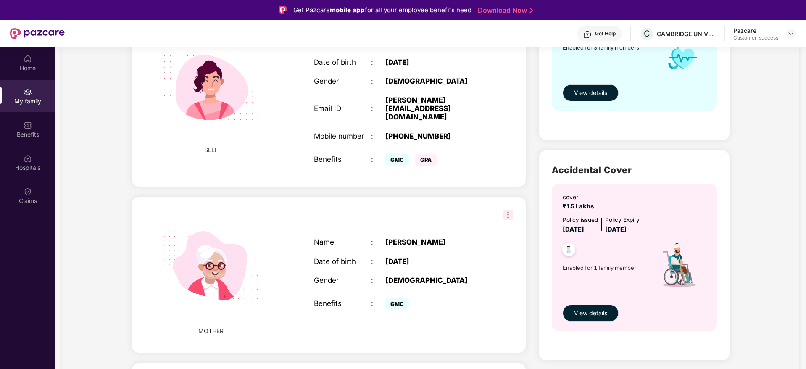
scroll to position [126, 0]
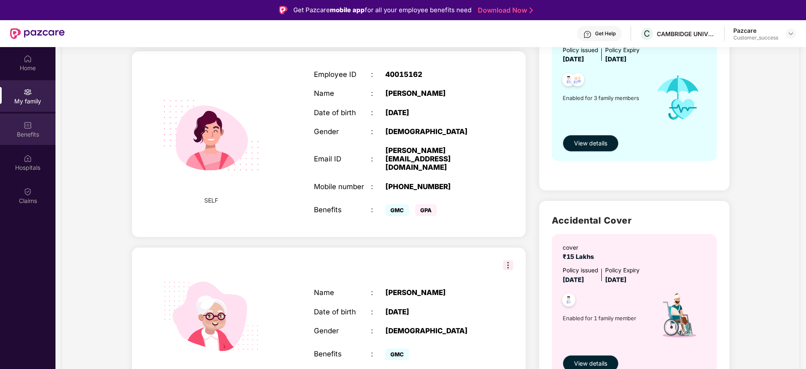
click at [20, 134] on div "Benefits" at bounding box center [27, 134] width 55 height 8
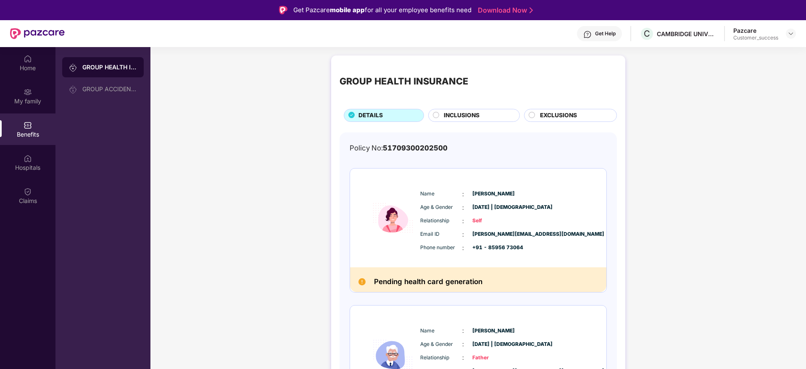
click at [431, 116] on div "INCLUSIONS" at bounding box center [474, 115] width 92 height 13
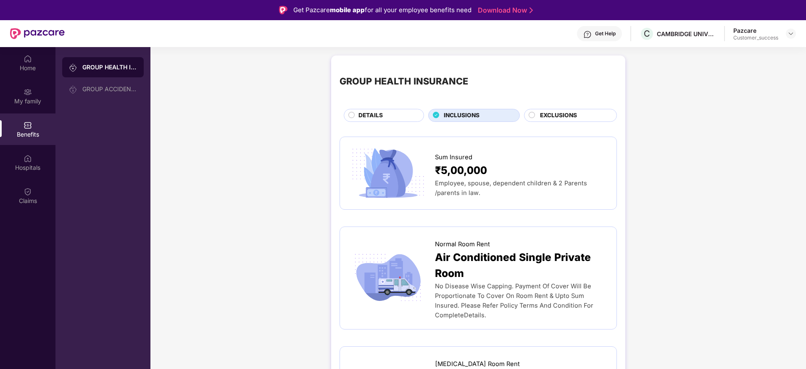
click at [529, 116] on icon at bounding box center [532, 115] width 7 height 7
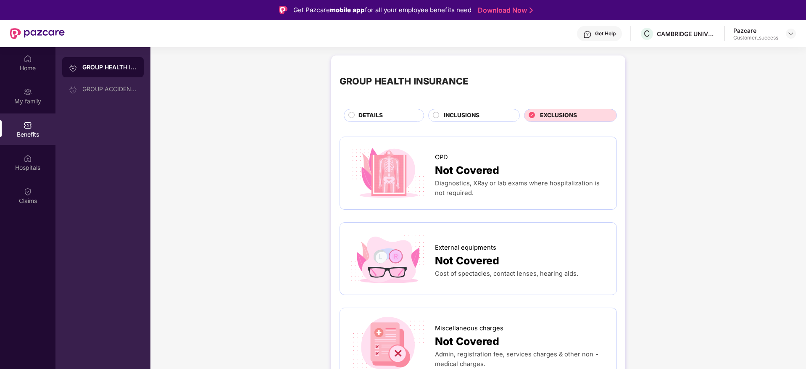
click at [354, 117] on div "DETAILS" at bounding box center [386, 116] width 65 height 11
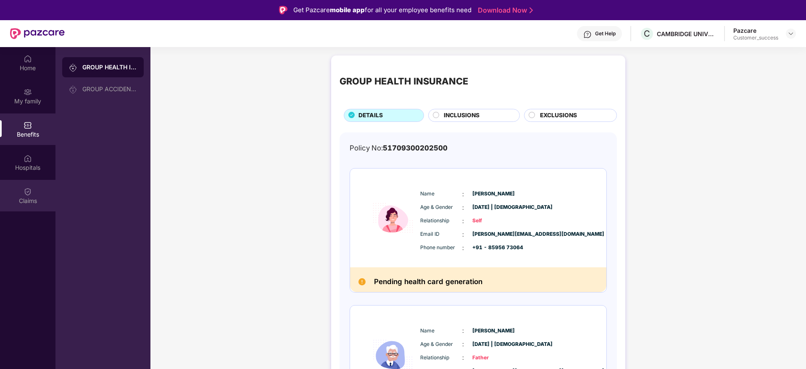
click at [30, 201] on div "Claims" at bounding box center [27, 201] width 55 height 8
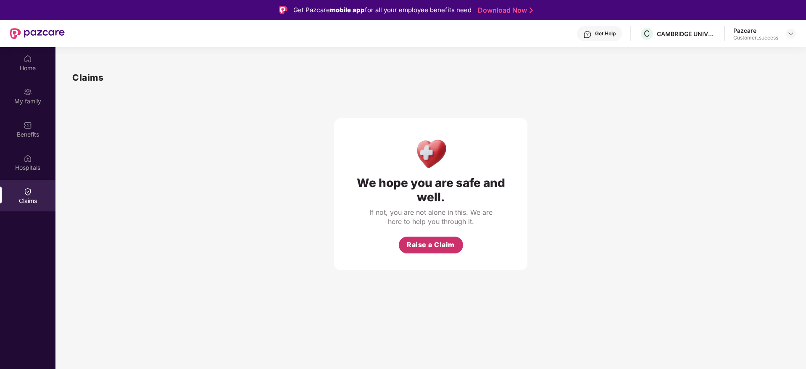
click at [424, 252] on button "Raise a Claim" at bounding box center [431, 245] width 64 height 17
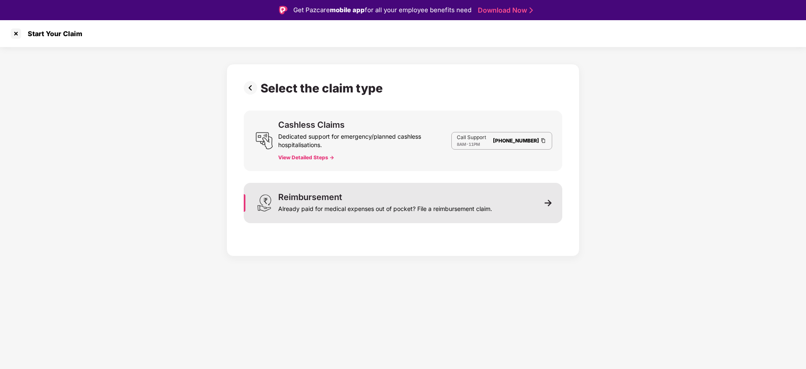
click at [362, 198] on div "Reimbursement Already paid for medical expenses out of pocket? File a reimburse…" at bounding box center [385, 203] width 214 height 20
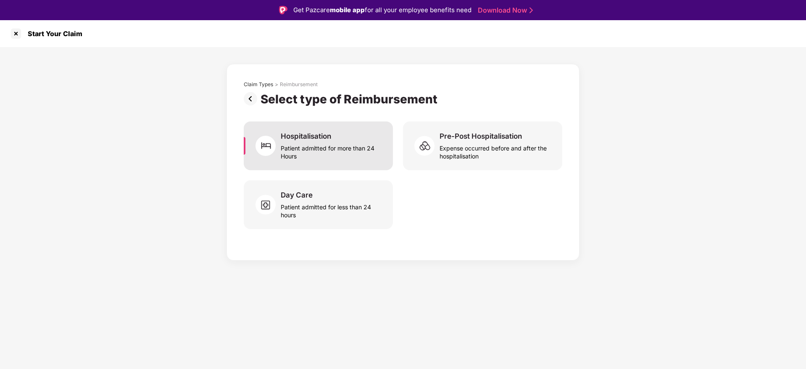
click at [330, 148] on div "Patient admitted for more than 24 Hours" at bounding box center [332, 150] width 102 height 19
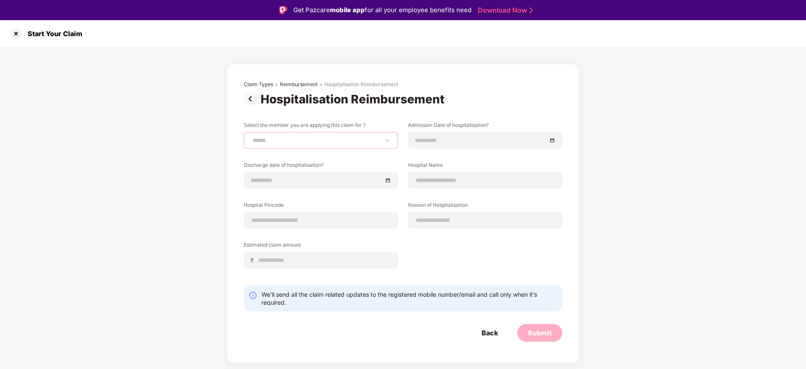
click at [310, 142] on select "**********" at bounding box center [321, 140] width 140 height 7
select select "**********"
click at [251, 137] on select "**********" at bounding box center [321, 140] width 140 height 7
click at [437, 218] on input at bounding box center [485, 220] width 140 height 9
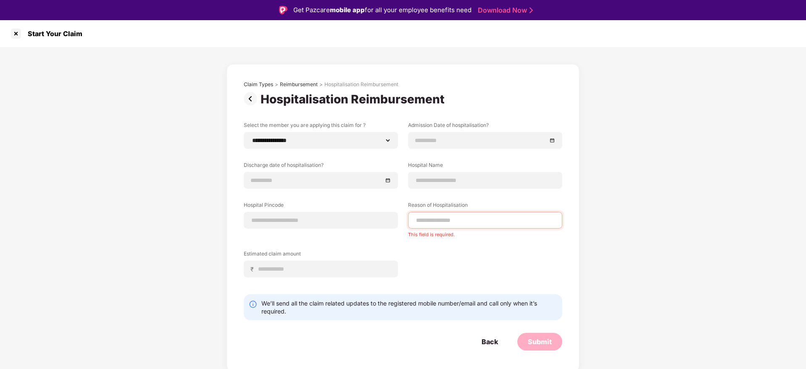
click at [418, 249] on div "**********" at bounding box center [403, 205] width 319 height 169
click at [19, 37] on div at bounding box center [15, 33] width 13 height 13
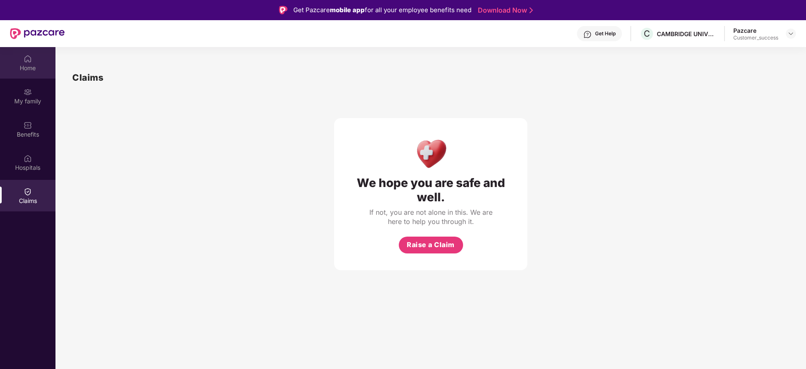
click at [24, 64] on div "Home" at bounding box center [27, 68] width 55 height 8
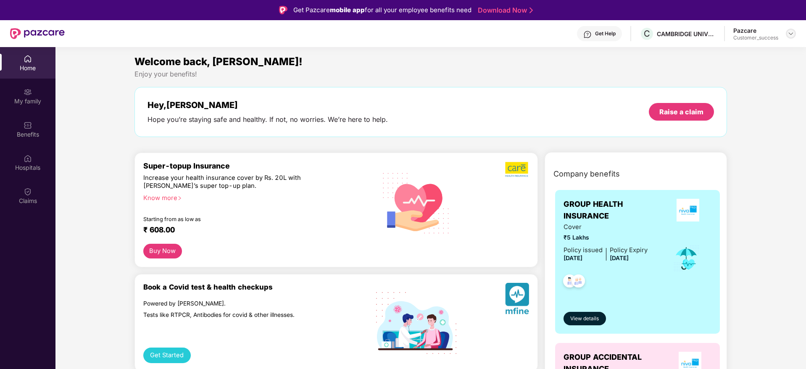
click at [790, 36] on img at bounding box center [791, 33] width 7 height 7
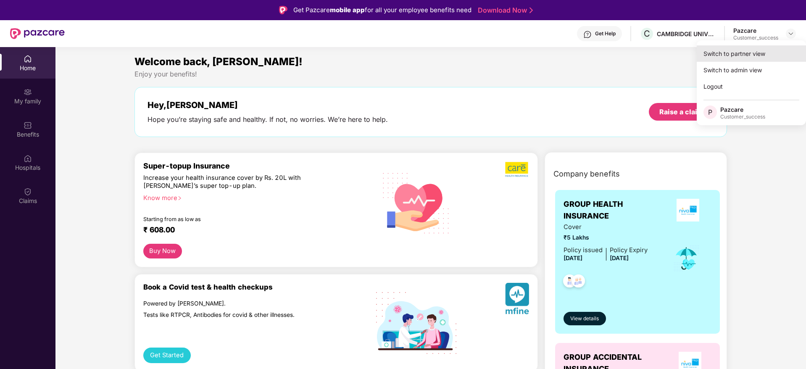
click at [738, 57] on div "Switch to partner view" at bounding box center [751, 53] width 109 height 16
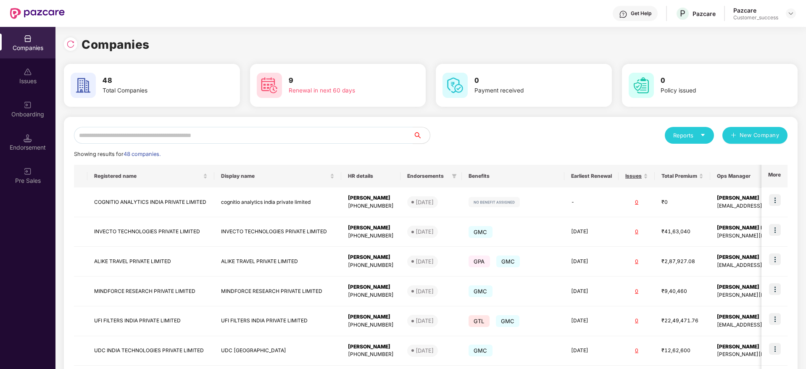
click at [476, 144] on div "Reports New Company Showing results for 48 companies. Registered name Display n…" at bounding box center [431, 321] width 714 height 388
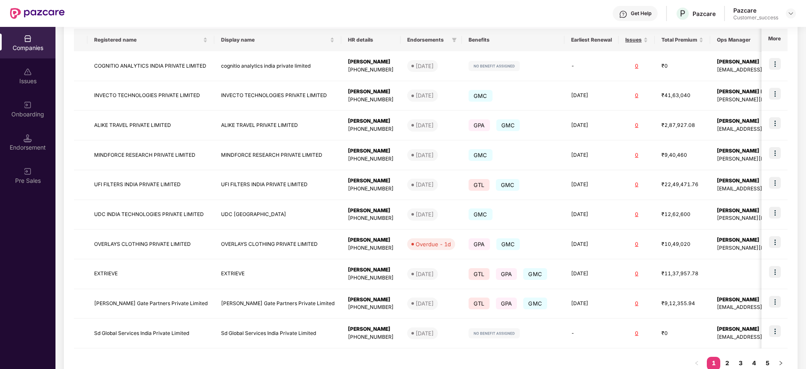
scroll to position [112, 0]
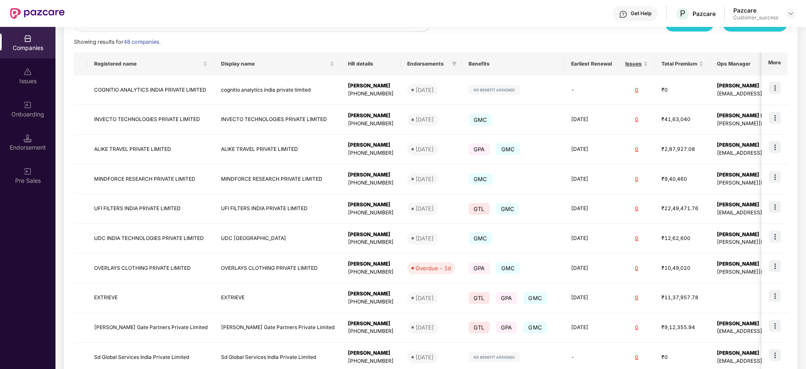
click at [225, 45] on div "Showing results for 48 companies." at bounding box center [431, 42] width 714 height 8
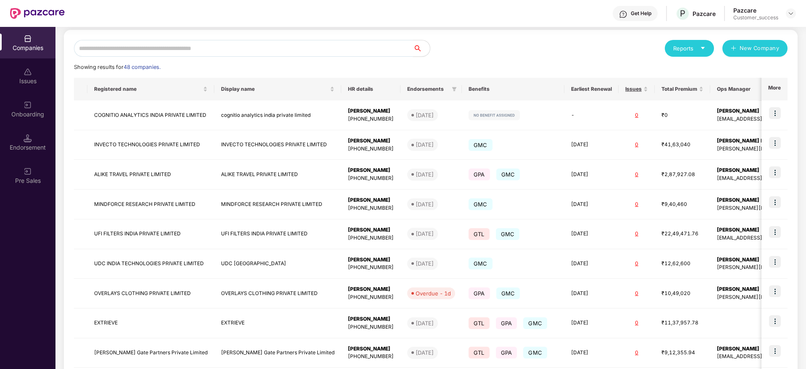
click at [309, 47] on input "text" at bounding box center [243, 48] width 339 height 17
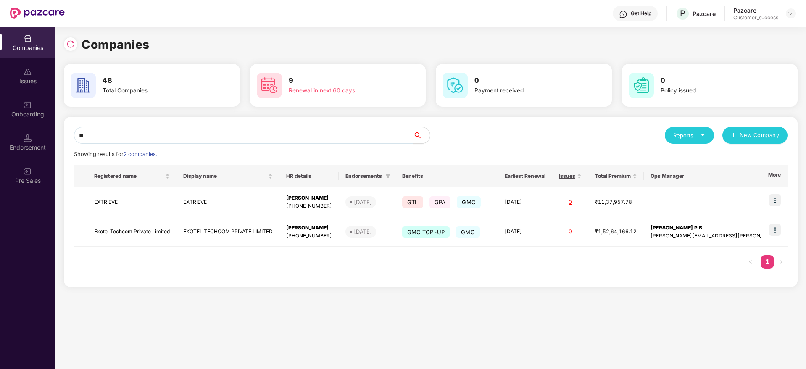
scroll to position [0, 0]
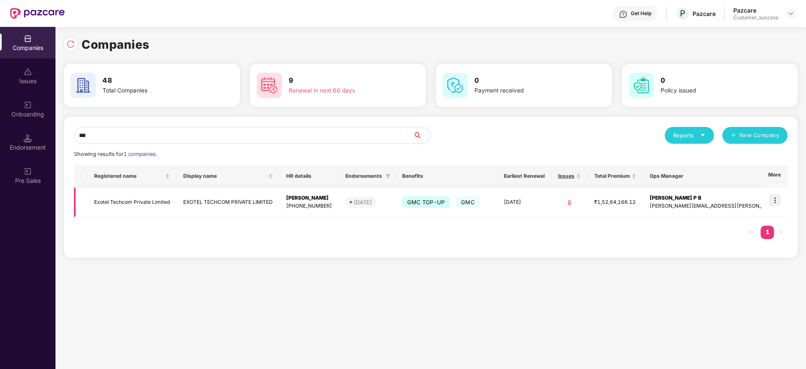
type input "***"
click at [776, 206] on img at bounding box center [775, 200] width 12 height 12
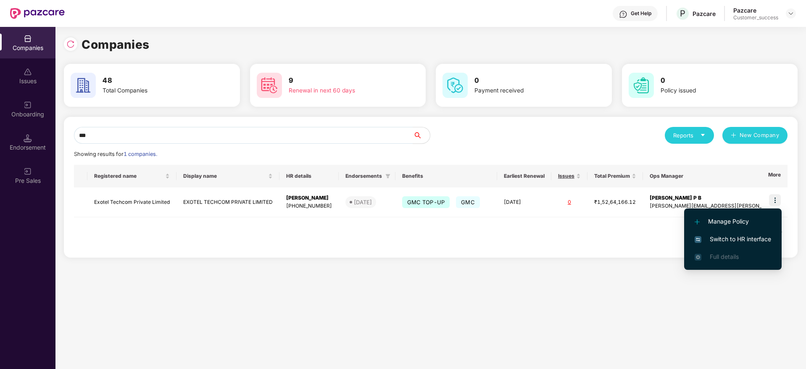
click at [733, 236] on span "Switch to HR interface" at bounding box center [733, 239] width 76 height 9
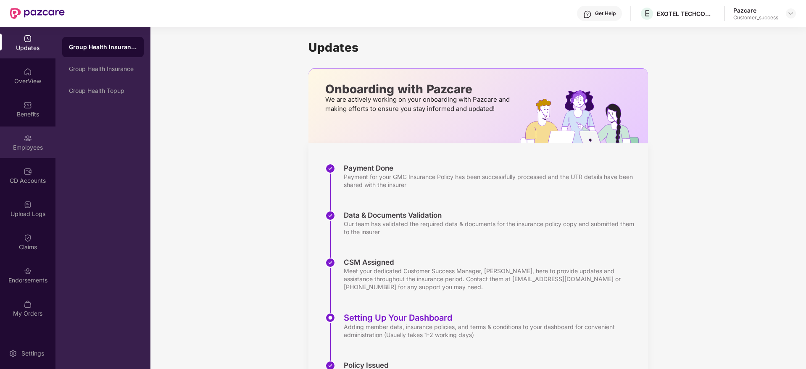
click at [24, 149] on div "Employees" at bounding box center [27, 147] width 55 height 8
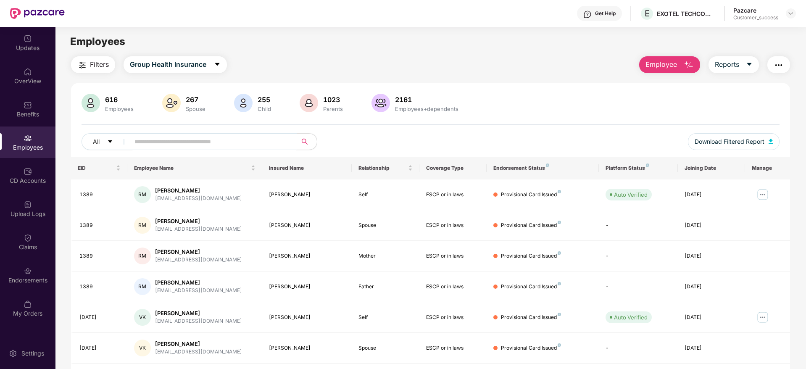
click at [158, 136] on input "text" at bounding box center [209, 141] width 151 height 13
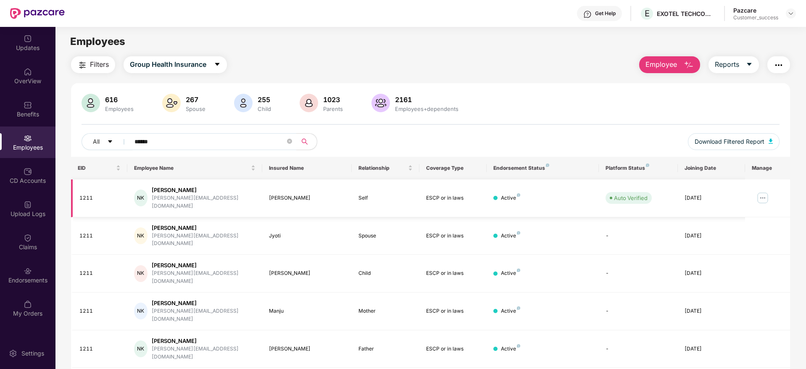
click at [759, 195] on img at bounding box center [762, 197] width 13 height 13
drag, startPoint x: 101, startPoint y: 194, endPoint x: 78, endPoint y: 198, distance: 23.6
click at [78, 198] on td "1211" at bounding box center [99, 198] width 56 height 38
copy div "1211"
click at [174, 141] on input "******" at bounding box center [209, 141] width 151 height 13
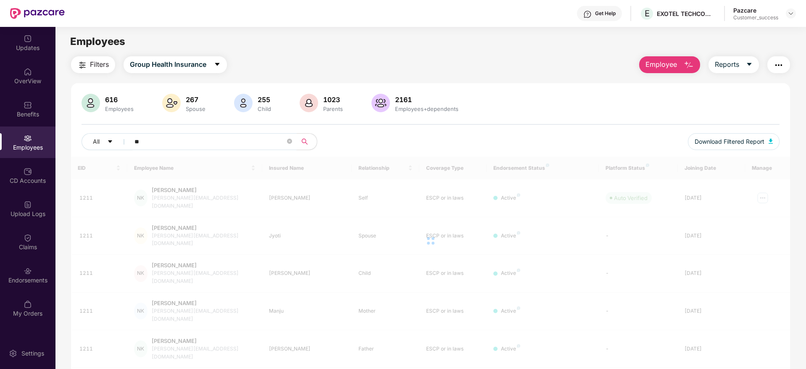
type input "*"
paste input "****"
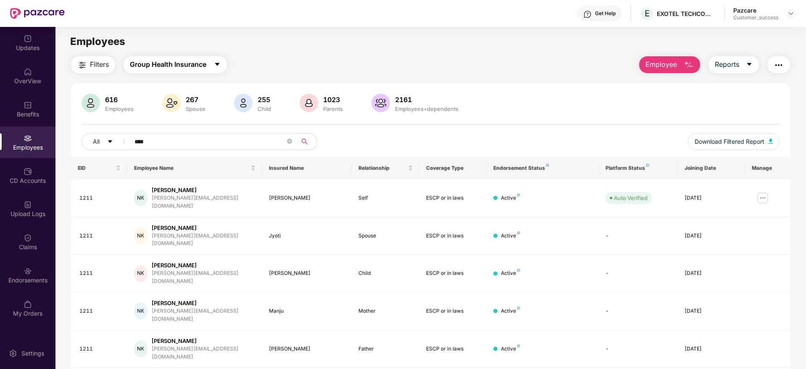
click at [194, 67] on span "Group Health Insurance" at bounding box center [168, 64] width 76 height 11
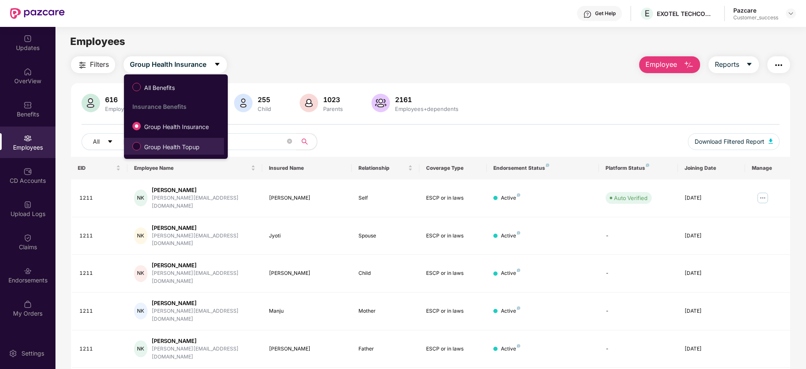
click at [176, 148] on span "Group Health Topup" at bounding box center [172, 146] width 62 height 9
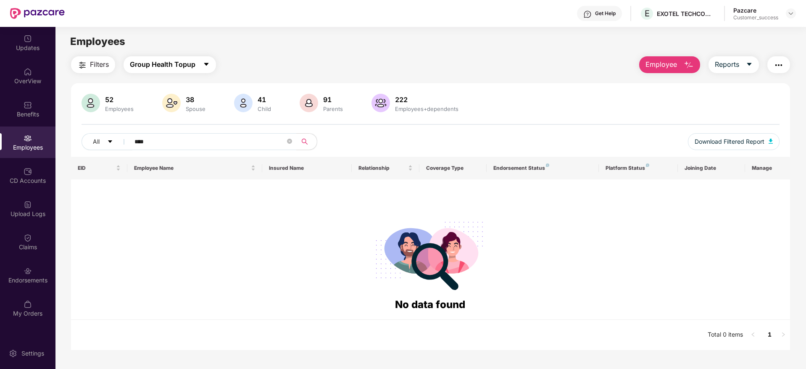
click at [183, 69] on span "Group Health Topup" at bounding box center [163, 64] width 66 height 11
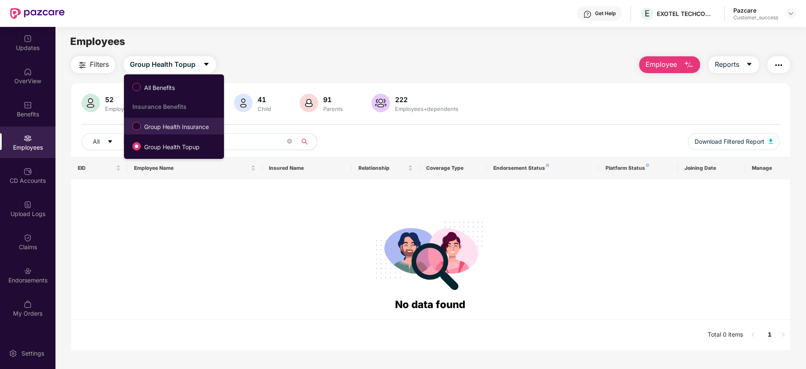
click at [165, 126] on span "Group Health Insurance" at bounding box center [176, 126] width 71 height 9
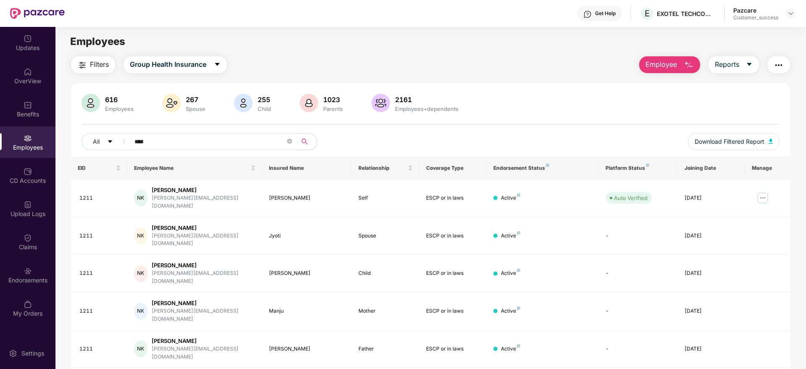
click at [186, 141] on input "****" at bounding box center [209, 141] width 151 height 13
click at [194, 69] on span "Group Health Insurance" at bounding box center [168, 64] width 76 height 11
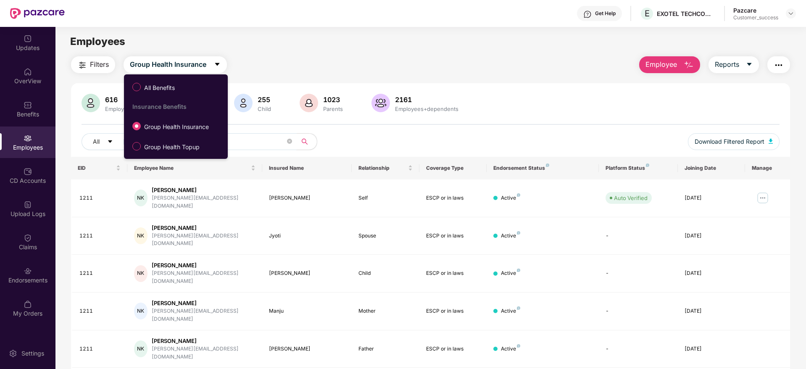
click at [256, 140] on input "****" at bounding box center [209, 141] width 151 height 13
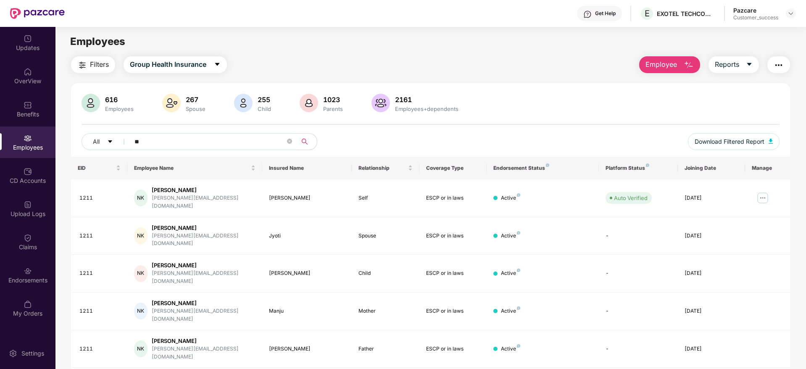
type input "*"
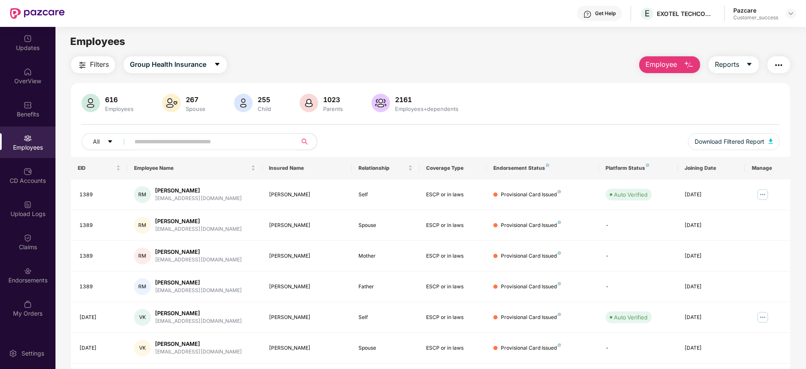
click at [258, 135] on input "text" at bounding box center [209, 141] width 151 height 13
click at [194, 58] on button "Group Health Insurance" at bounding box center [175, 64] width 103 height 17
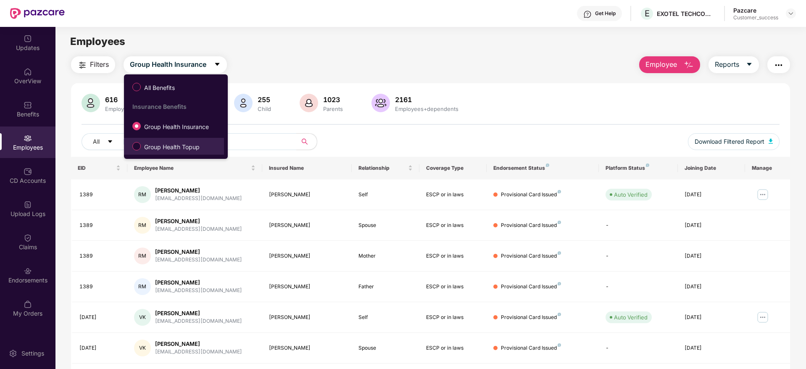
click at [152, 148] on span "Group Health Topup" at bounding box center [172, 146] width 62 height 9
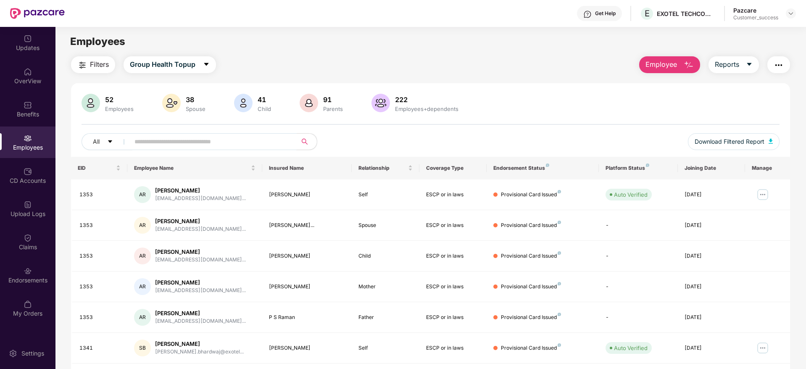
click at [152, 140] on input "text" at bounding box center [209, 141] width 151 height 13
click at [793, 15] on img at bounding box center [791, 13] width 7 height 7
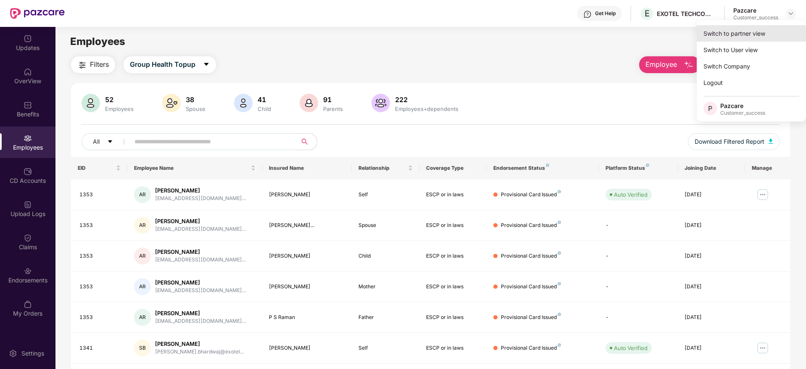
click at [746, 37] on div "Switch to partner view" at bounding box center [751, 33] width 109 height 16
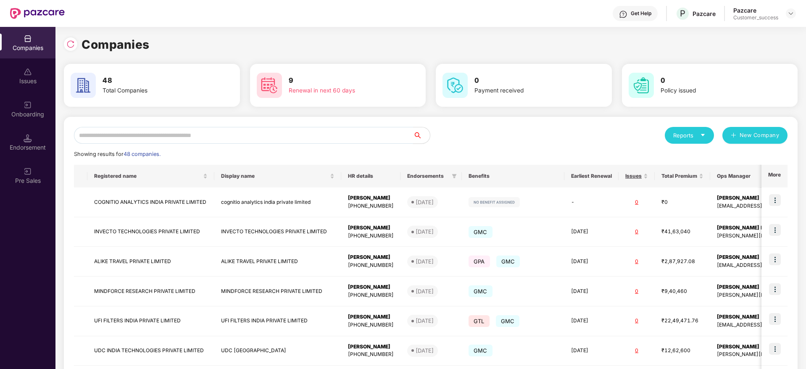
click at [243, 135] on input "text" at bounding box center [243, 135] width 339 height 17
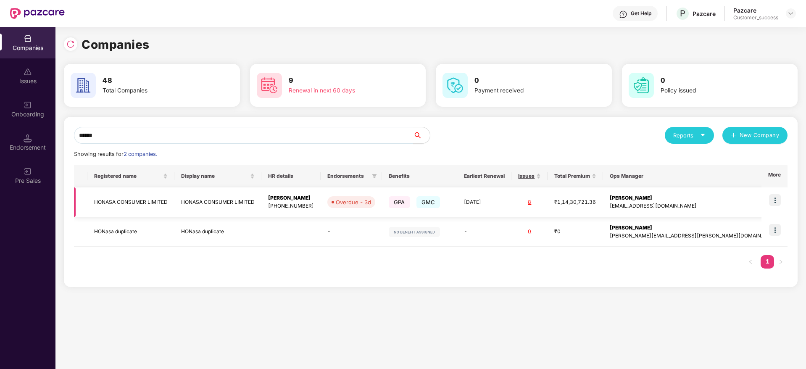
type input "******"
click at [775, 200] on img at bounding box center [775, 200] width 12 height 12
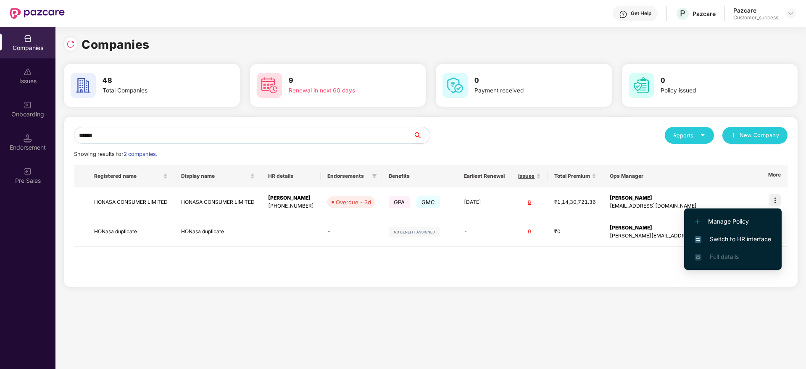
click at [739, 242] on span "Switch to HR interface" at bounding box center [733, 239] width 76 height 9
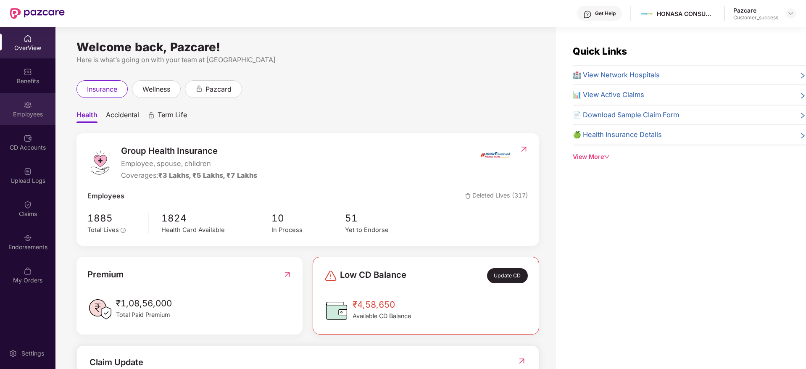
click at [32, 113] on div "Employees" at bounding box center [27, 114] width 55 height 8
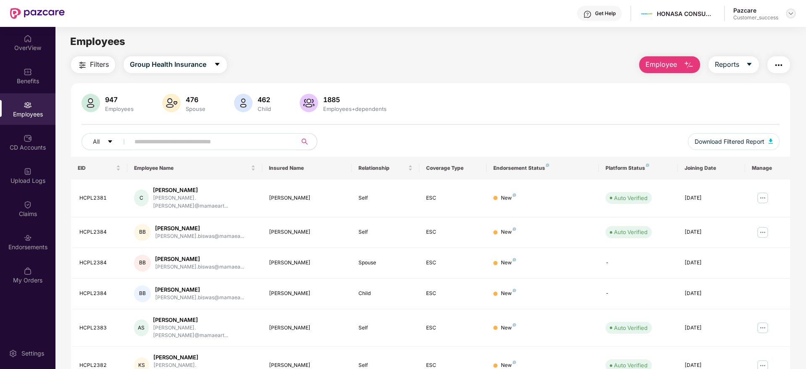
click at [790, 16] on img at bounding box center [791, 13] width 7 height 7
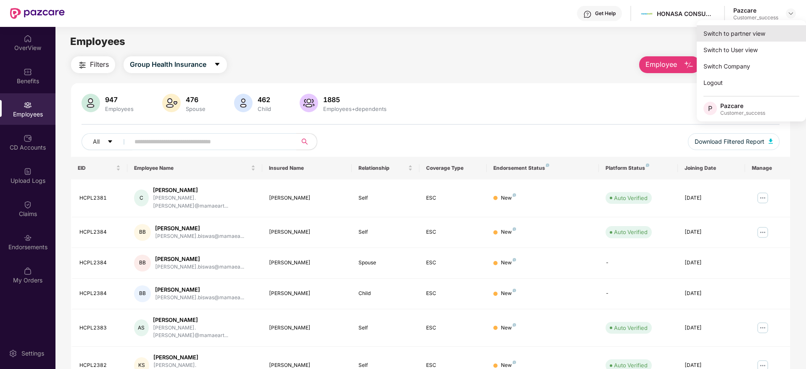
click at [740, 35] on div "Switch to partner view" at bounding box center [751, 33] width 109 height 16
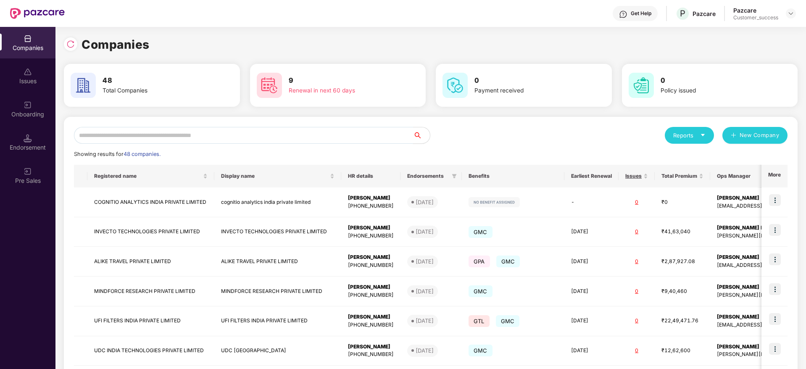
click at [256, 133] on input "text" at bounding box center [243, 135] width 339 height 17
click at [249, 132] on input "text" at bounding box center [243, 135] width 339 height 17
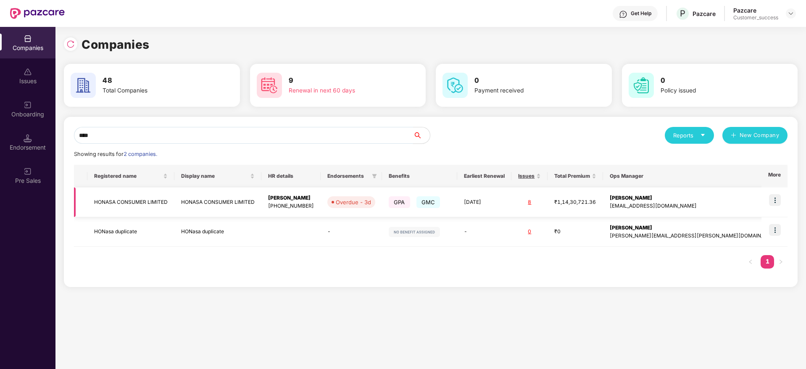
type input "****"
click at [779, 203] on img at bounding box center [775, 200] width 12 height 12
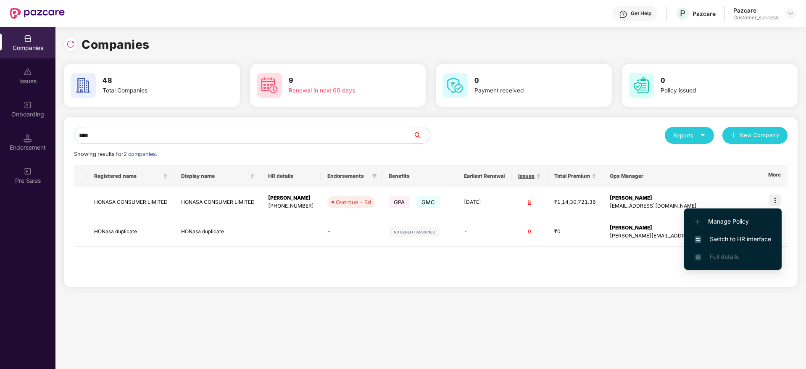
click at [741, 240] on span "Switch to HR interface" at bounding box center [733, 239] width 76 height 9
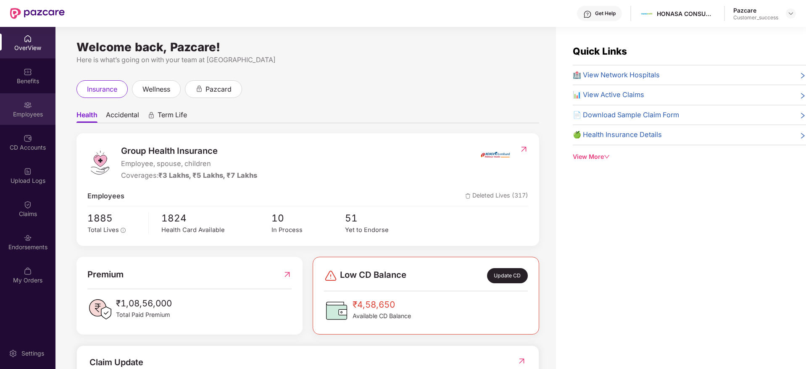
click at [18, 121] on div "Employees" at bounding box center [27, 109] width 55 height 32
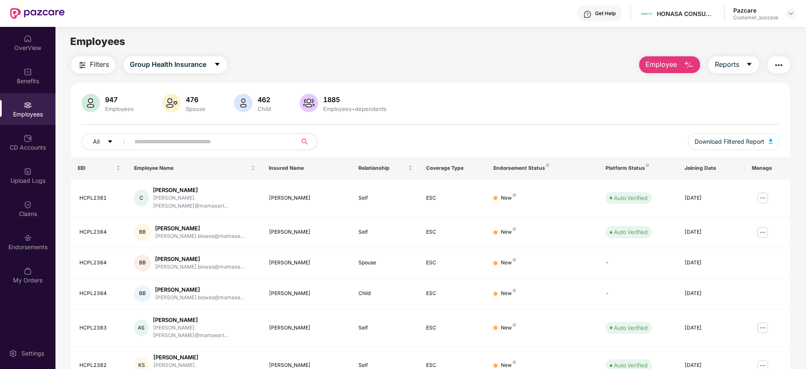
click at [198, 140] on input "text" at bounding box center [209, 141] width 151 height 13
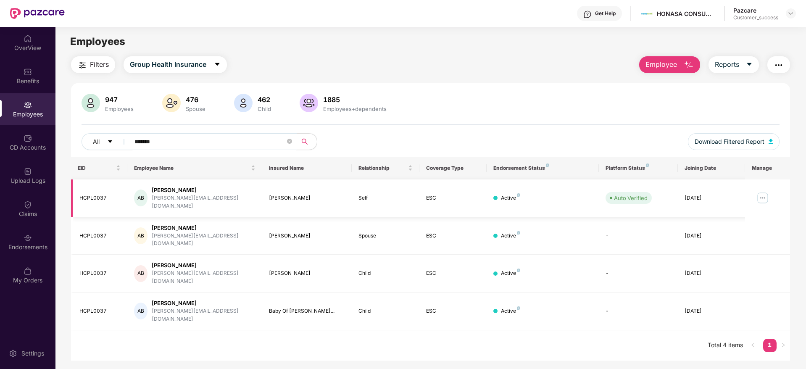
type input "*******"
click at [762, 194] on img at bounding box center [762, 197] width 13 height 13
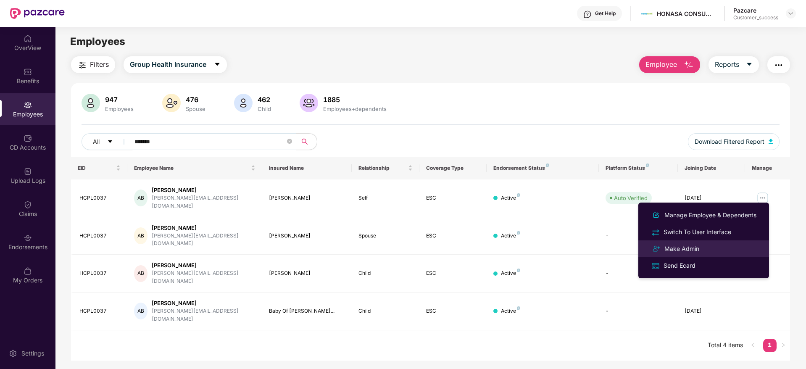
click at [686, 248] on div "Make Admin" at bounding box center [682, 248] width 38 height 9
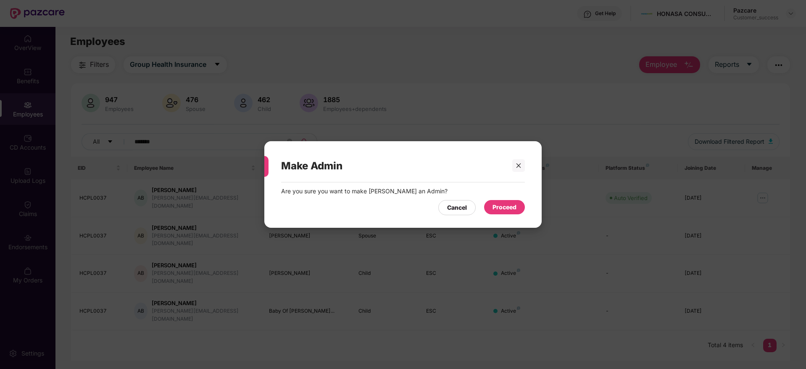
click at [492, 207] on div "Proceed" at bounding box center [504, 207] width 41 height 14
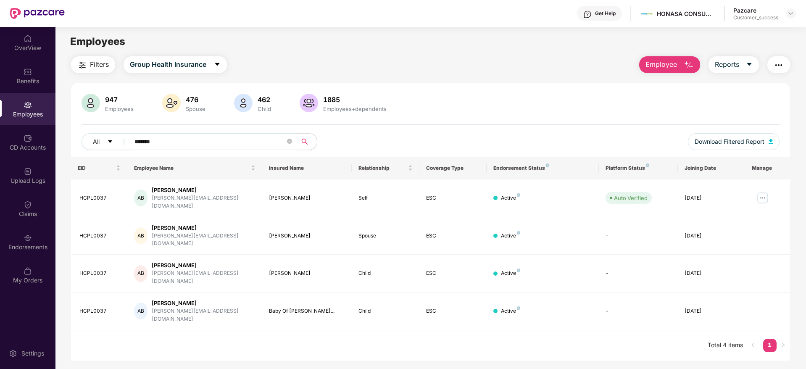
click at [29, 110] on div "Employees" at bounding box center [27, 114] width 55 height 8
click at [292, 142] on span "*******" at bounding box center [210, 141] width 172 height 17
click at [291, 142] on icon "close-circle" at bounding box center [289, 141] width 5 height 5
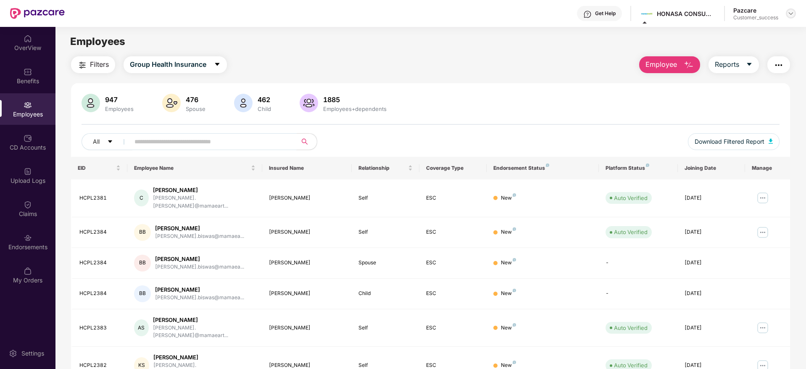
click at [792, 18] on div at bounding box center [791, 13] width 10 height 10
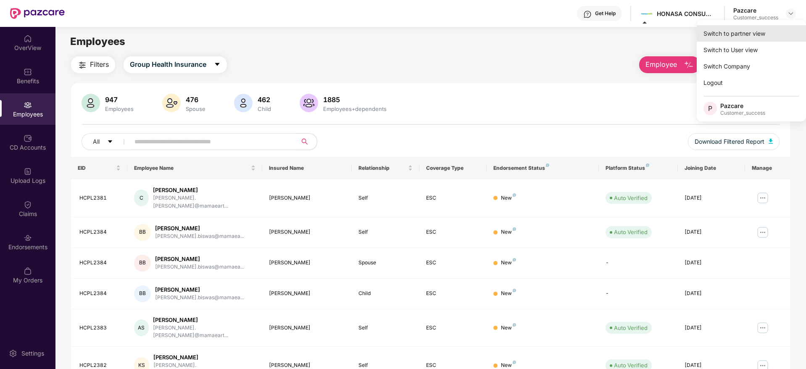
click at [734, 30] on div "Switch to partner view" at bounding box center [751, 33] width 109 height 16
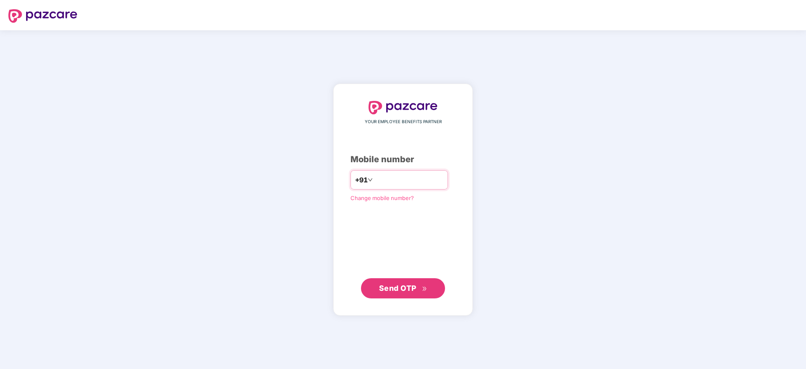
click at [374, 177] on input "number" at bounding box center [408, 179] width 69 height 13
type input "**********"
click at [395, 298] on div "**********" at bounding box center [403, 200] width 140 height 232
click at [398, 287] on span "Send OTP" at bounding box center [397, 287] width 37 height 9
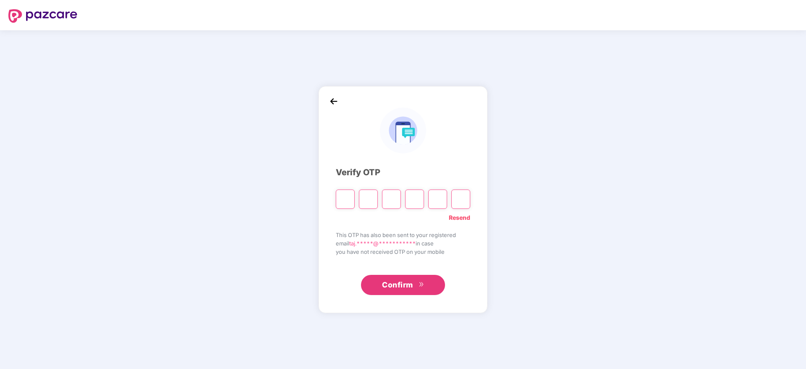
paste input "*"
type input "*"
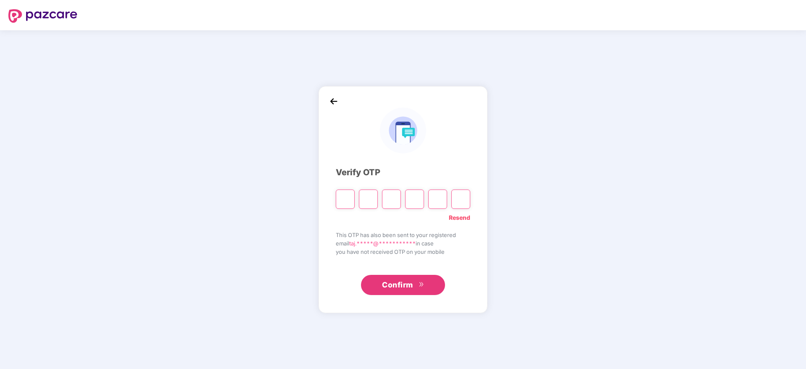
type input "*"
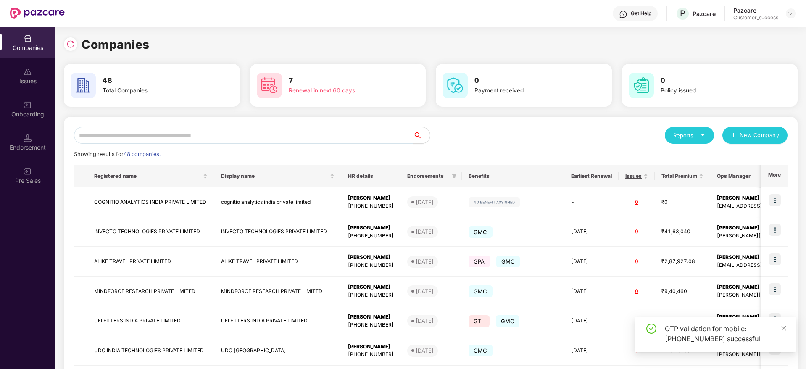
click at [269, 135] on input "text" at bounding box center [243, 135] width 339 height 17
